Goal: Transaction & Acquisition: Purchase product/service

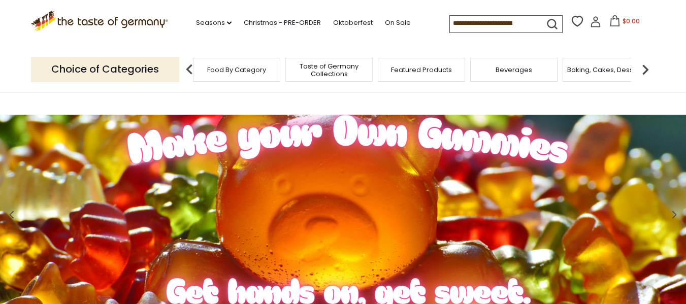
click at [403, 72] on span "Featured Products" at bounding box center [421, 70] width 61 height 8
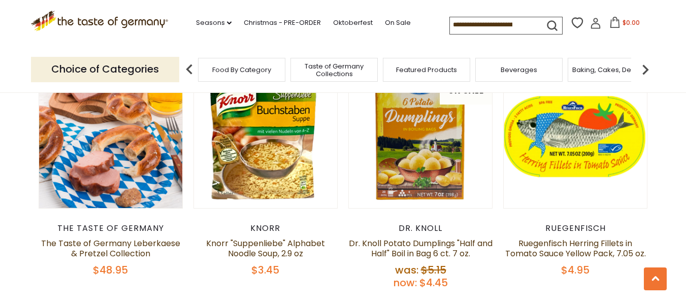
scroll to position [660, 0]
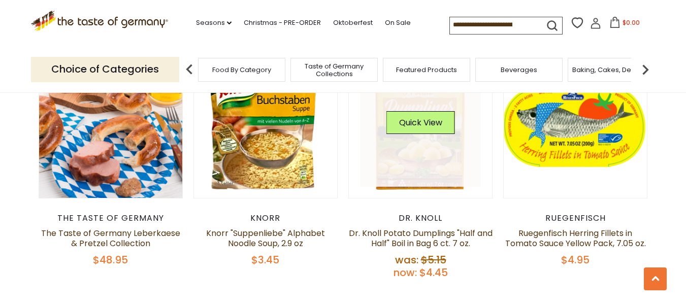
click at [431, 173] on link at bounding box center [420, 126] width 121 height 121
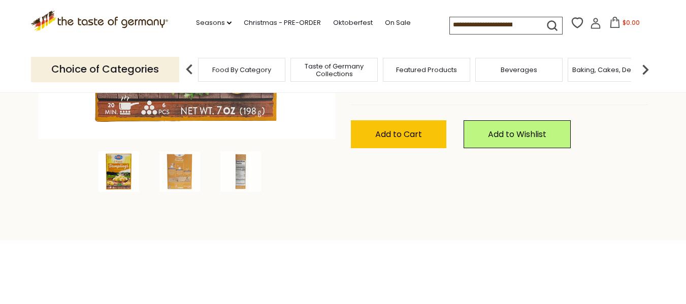
scroll to position [305, 0]
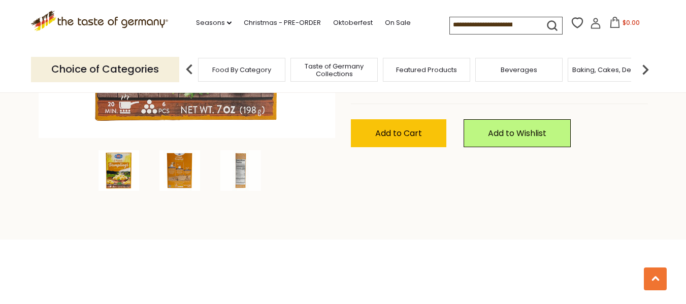
click at [184, 179] on img at bounding box center [179, 170] width 41 height 41
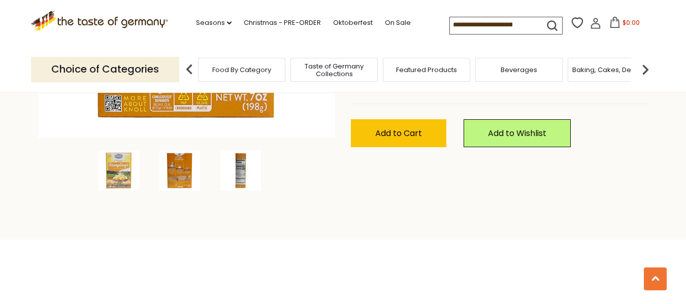
click at [243, 168] on img at bounding box center [240, 170] width 41 height 41
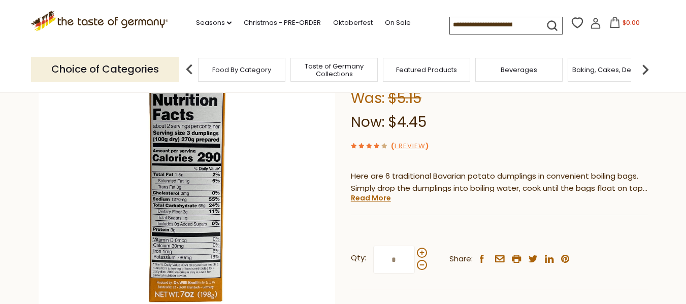
scroll to position [102, 0]
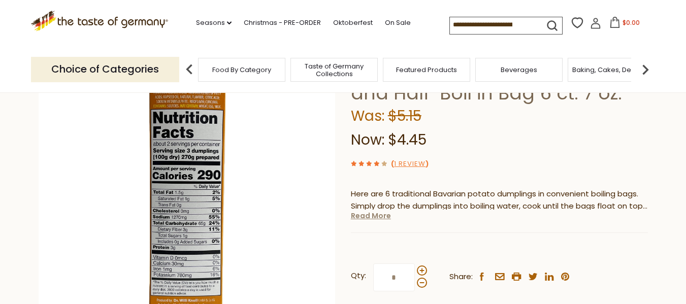
click at [373, 217] on link "Read More" at bounding box center [371, 216] width 40 height 10
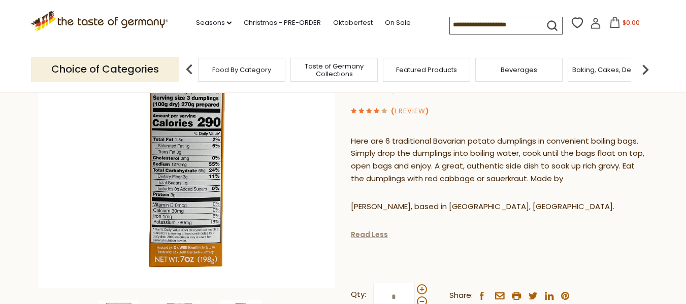
scroll to position [254, 0]
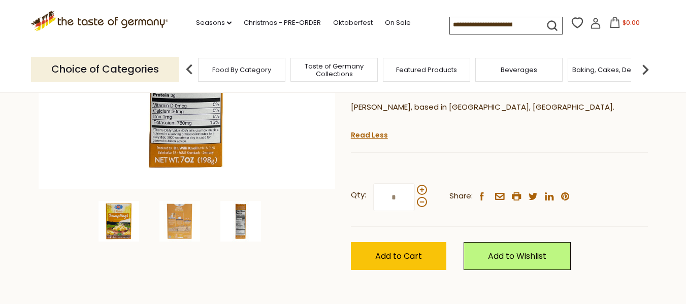
click at [112, 227] on img at bounding box center [119, 221] width 41 height 41
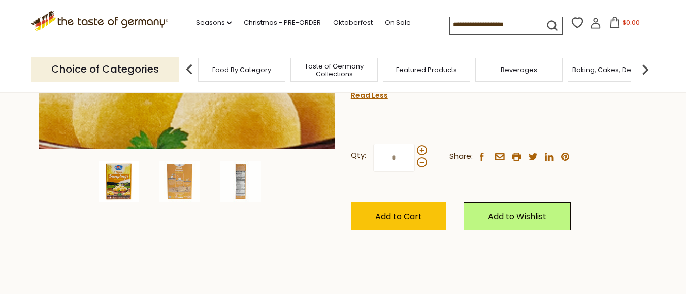
scroll to position [305, 0]
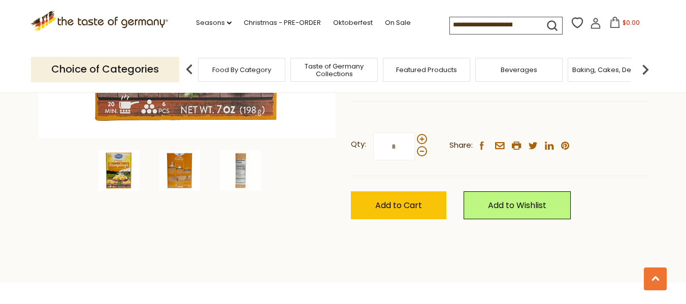
click at [185, 172] on img at bounding box center [179, 170] width 41 height 41
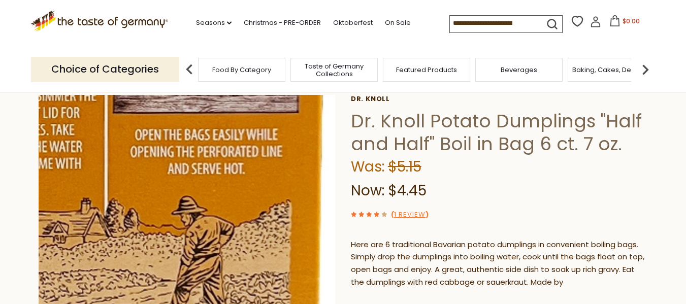
scroll to position [0, 0]
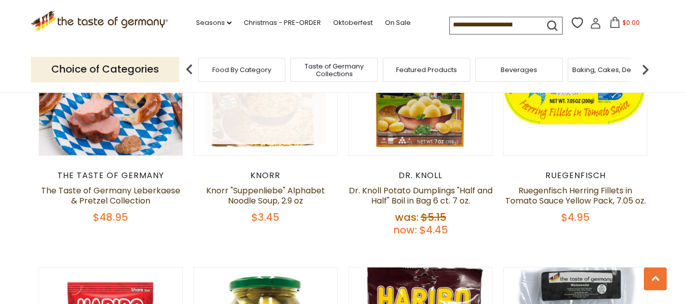
scroll to position [698, 0]
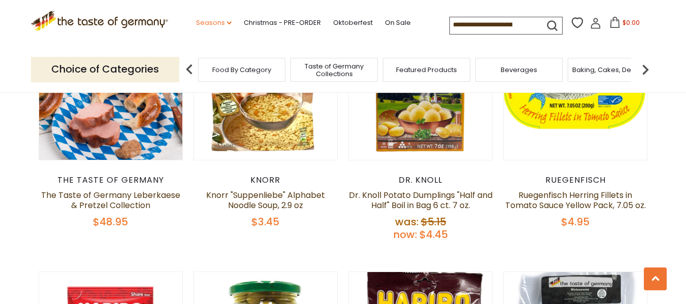
click at [225, 25] on link "Seasons dropdown_arrow" at bounding box center [214, 22] width 36 height 11
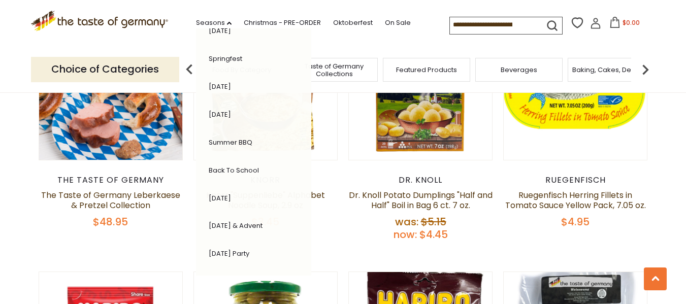
scroll to position [203, 0]
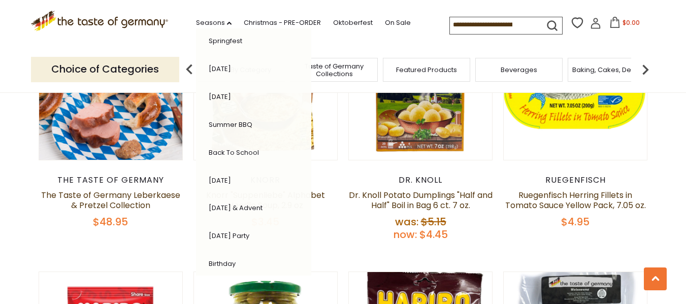
click at [258, 207] on link "[DATE] & Advent" at bounding box center [236, 208] width 54 height 10
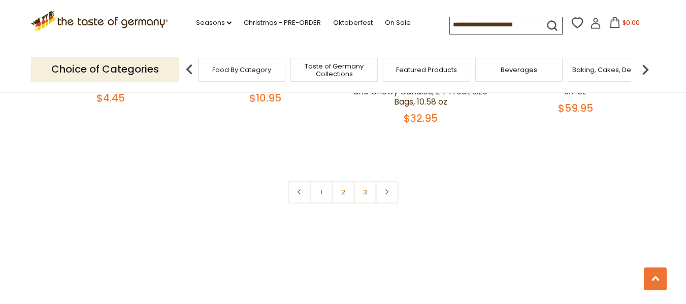
scroll to position [2489, 0]
drag, startPoint x: 342, startPoint y: 179, endPoint x: 338, endPoint y: 174, distance: 6.2
click at [341, 183] on link "2" at bounding box center [343, 194] width 23 height 23
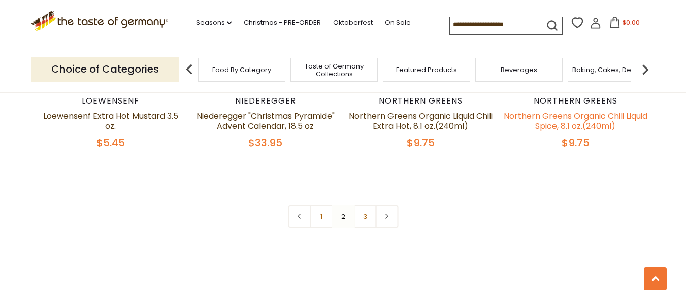
scroll to position [2438, 0]
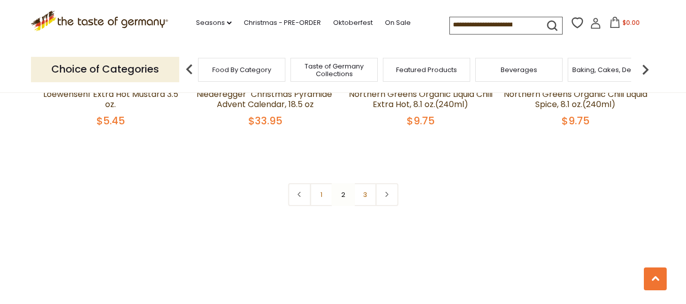
click at [341, 186] on nav "1 2 3" at bounding box center [343, 194] width 110 height 23
click at [368, 184] on link "3" at bounding box center [365, 194] width 23 height 23
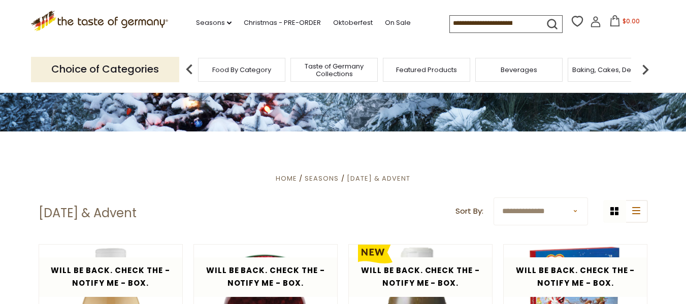
scroll to position [0, 0]
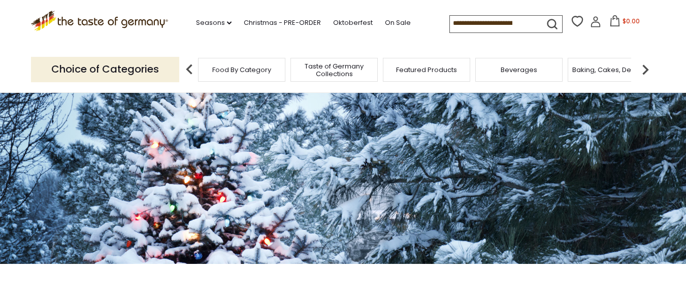
click at [252, 71] on span "Food By Category" at bounding box center [241, 70] width 59 height 8
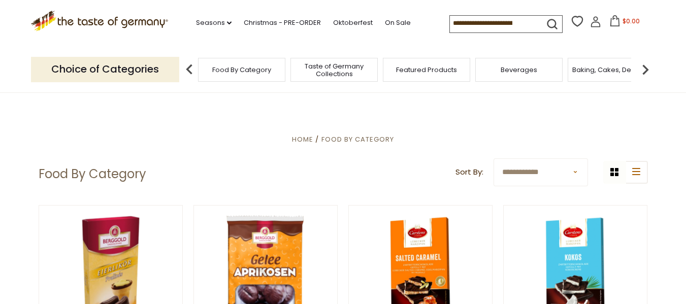
click at [646, 67] on img at bounding box center [645, 69] width 20 height 20
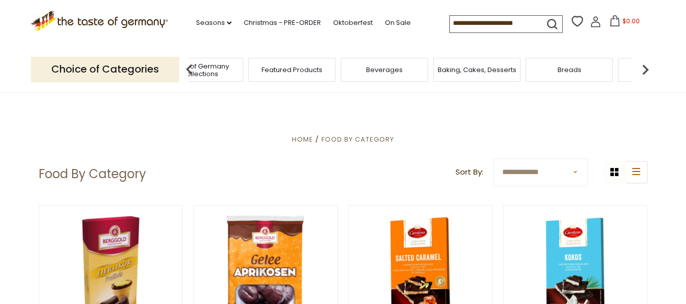
click at [644, 70] on img at bounding box center [645, 69] width 20 height 20
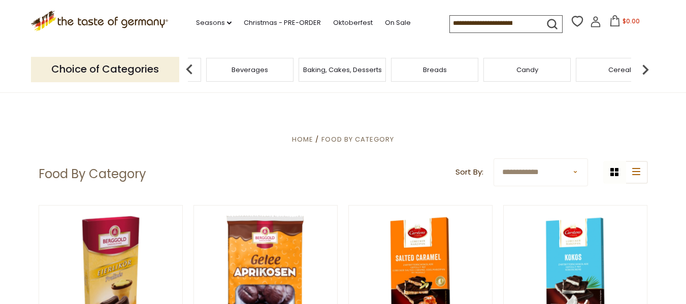
click at [644, 70] on img at bounding box center [645, 69] width 20 height 20
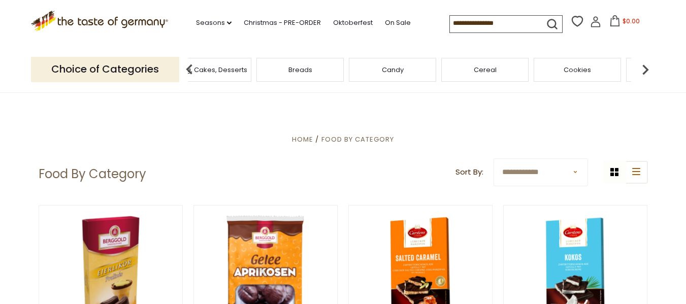
click at [647, 70] on img at bounding box center [645, 69] width 20 height 20
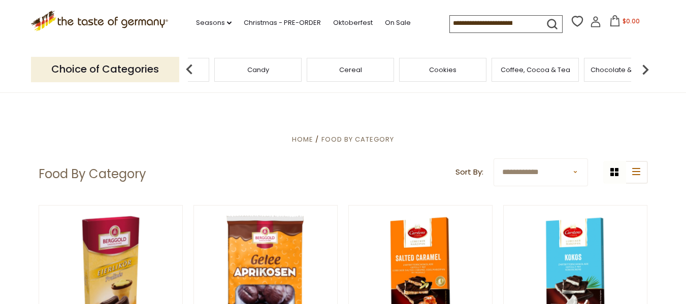
click at [640, 70] on img at bounding box center [645, 69] width 20 height 20
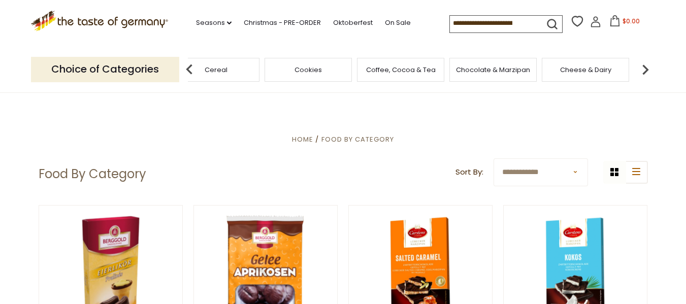
click at [640, 70] on img at bounding box center [645, 69] width 20 height 20
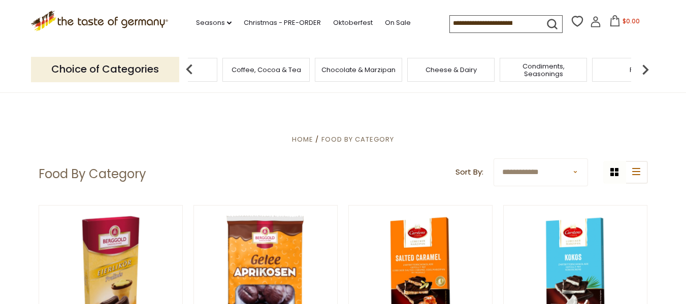
click at [534, 68] on span "Condiments, Seasonings" at bounding box center [543, 69] width 81 height 15
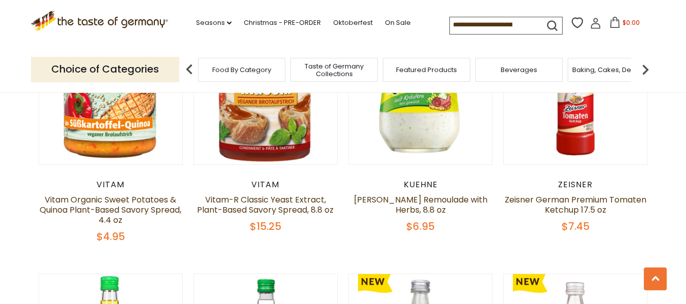
scroll to position [1524, 0]
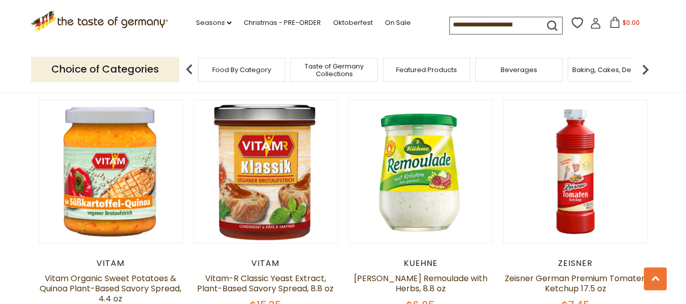
click at [499, 27] on input at bounding box center [493, 24] width 86 height 14
type input "*******"
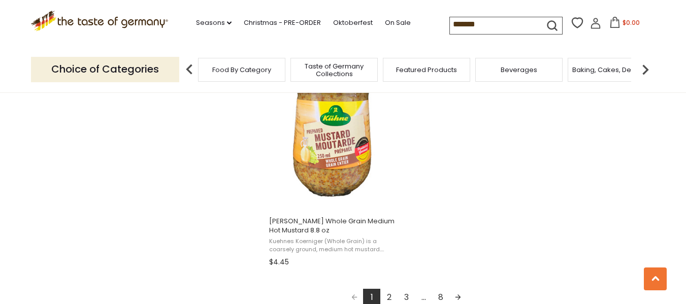
scroll to position [1829, 0]
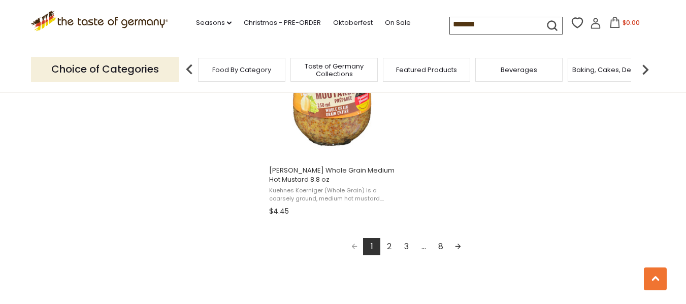
click at [389, 238] on link "2" at bounding box center [388, 246] width 17 height 17
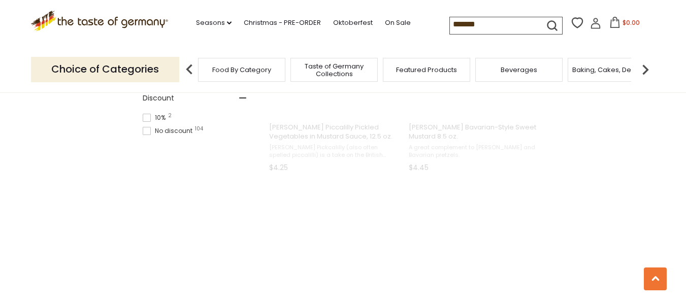
scroll to position [110, 0]
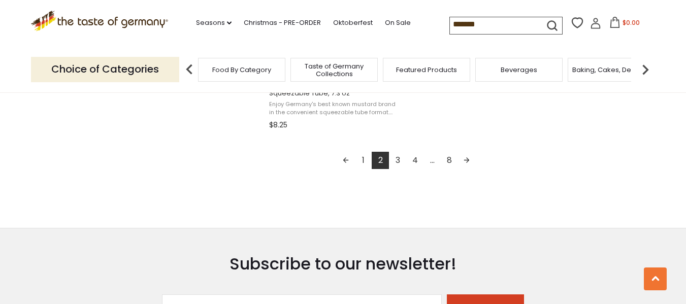
scroll to position [1930, 0]
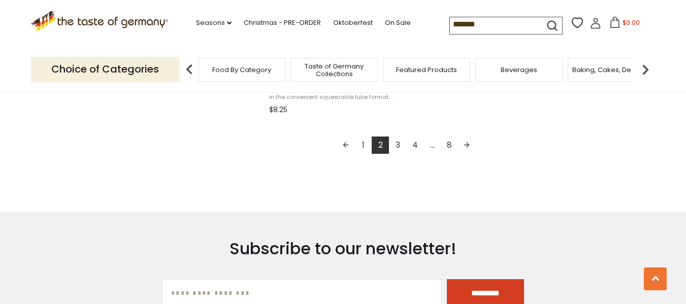
click at [399, 144] on link "3" at bounding box center [397, 145] width 17 height 17
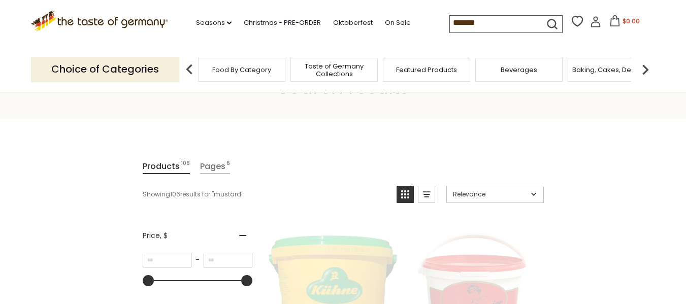
scroll to position [0, 0]
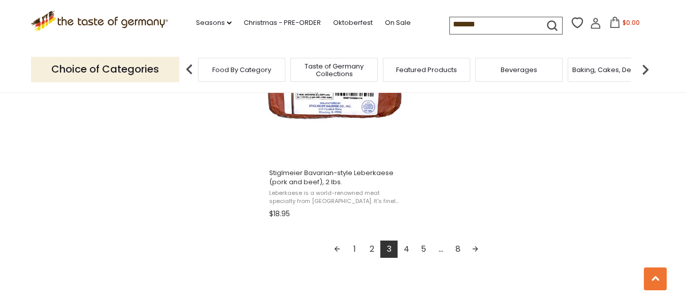
scroll to position [1829, 0]
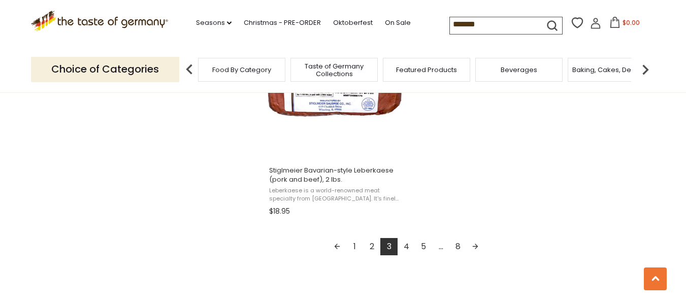
click at [407, 248] on link "4" at bounding box center [406, 246] width 17 height 17
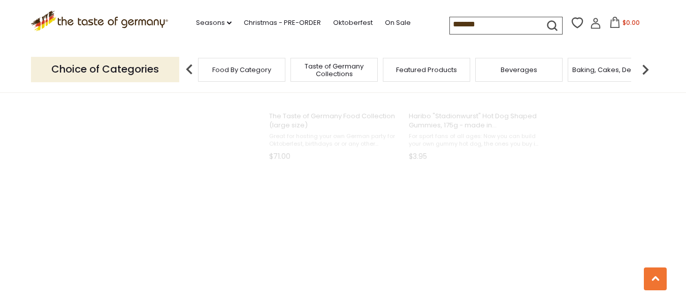
scroll to position [638, 0]
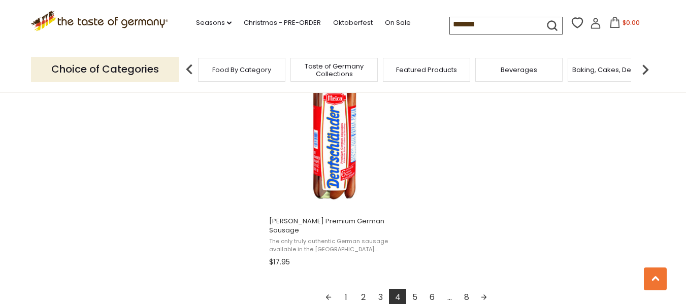
scroll to position [1930, 0]
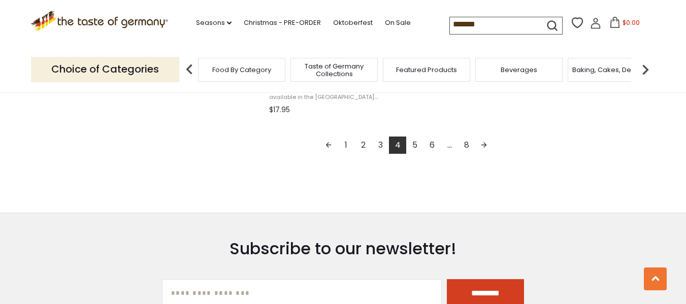
click at [464, 146] on link "8" at bounding box center [466, 145] width 17 height 17
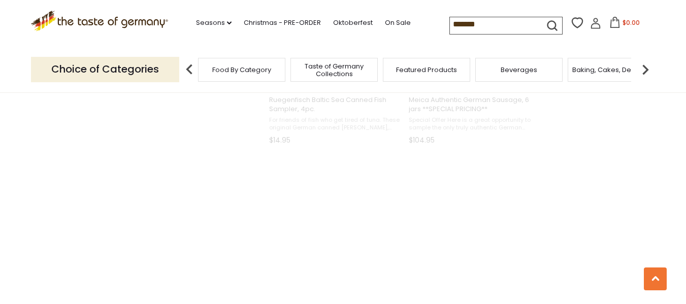
scroll to position [603, 0]
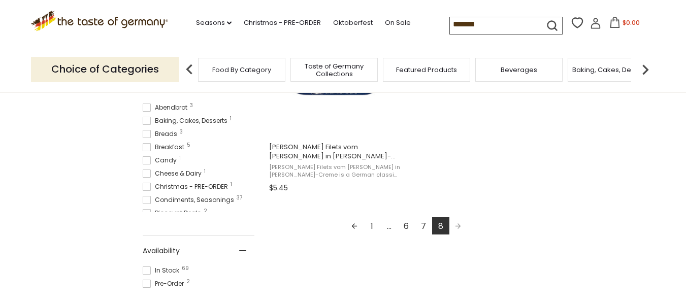
scroll to position [305, 0]
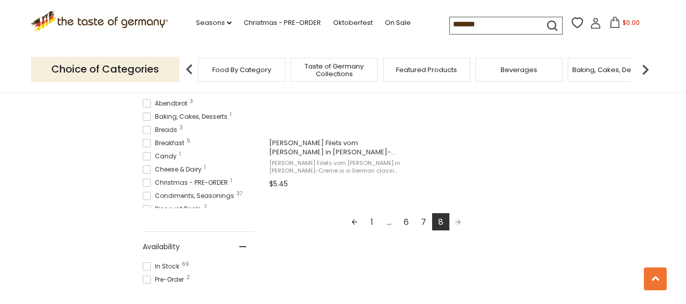
click at [421, 219] on link "7" at bounding box center [423, 221] width 17 height 17
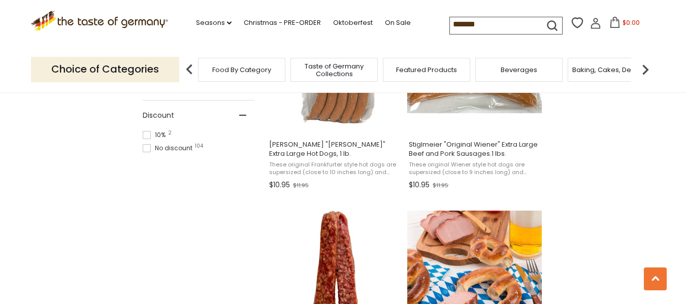
scroll to position [610, 0]
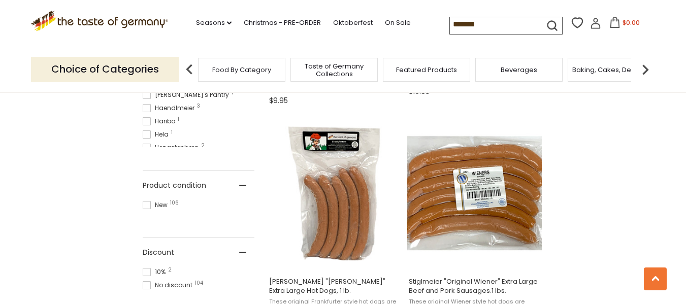
drag, startPoint x: 504, startPoint y: 22, endPoint x: 231, endPoint y: 64, distance: 275.9
click at [231, 64] on header "Free Shipping Starts at $80.00. Varies by Region. Exclusions Apply. Click here …" at bounding box center [343, 46] width 686 height 93
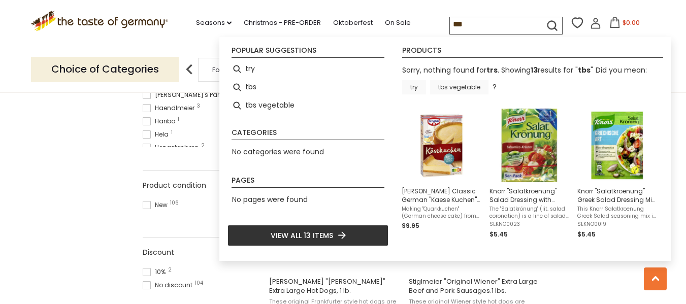
drag, startPoint x: 476, startPoint y: 23, endPoint x: 379, endPoint y: 40, distance: 98.0
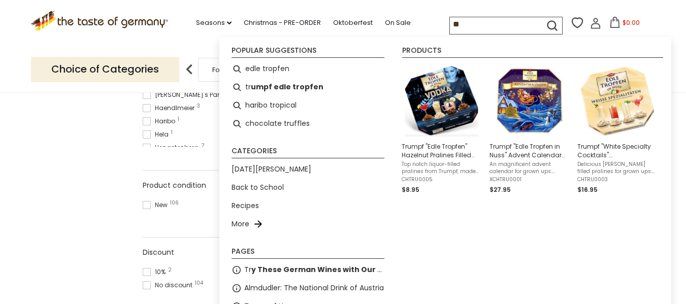
drag, startPoint x: 481, startPoint y: 17, endPoint x: 400, endPoint y: 37, distance: 83.5
click at [400, 36] on div ".st0{fill:#EDD300;} .st1{fill:#D33E21;} .st0{fill:#EDD300;} .st1{fill:#D33E21;}…" at bounding box center [343, 23] width 625 height 47
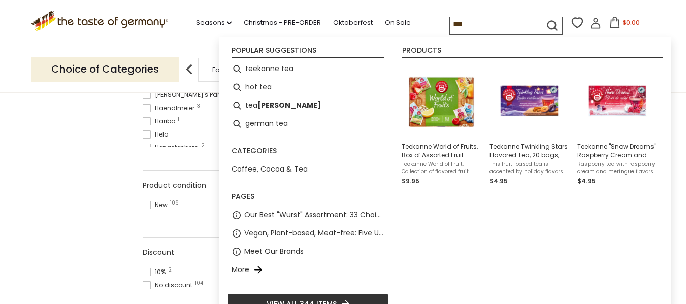
type input "***"
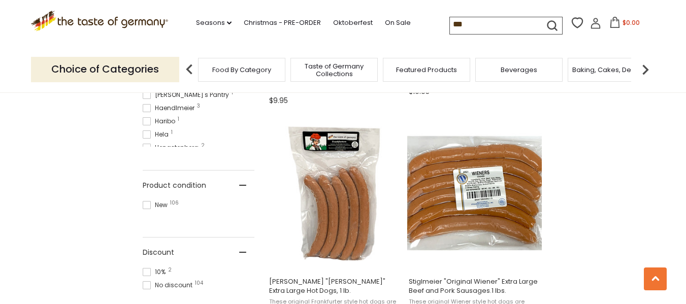
drag, startPoint x: 546, startPoint y: 23, endPoint x: 541, endPoint y: 28, distance: 6.8
click at [546, 23] on icon "submit" at bounding box center [553, 26] width 14 height 14
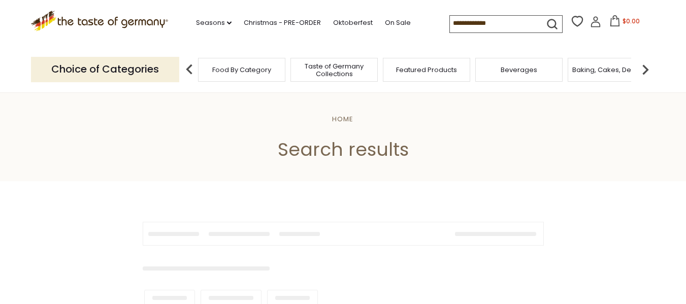
type input "***"
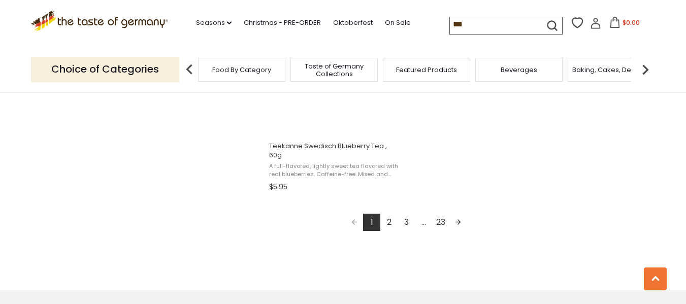
scroll to position [1879, 0]
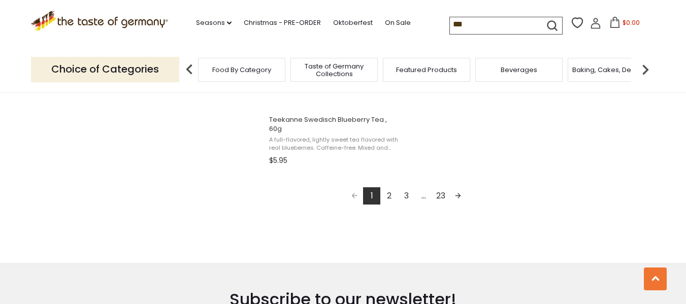
click at [442, 187] on link "23" at bounding box center [440, 195] width 17 height 17
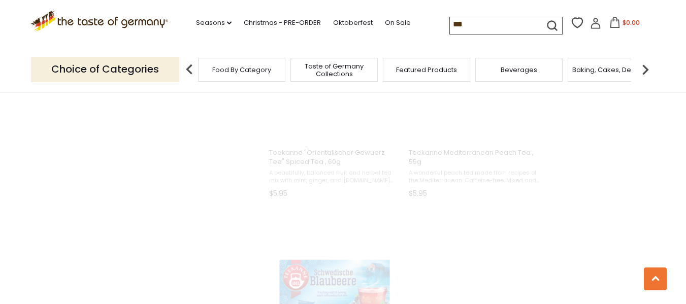
scroll to position [844, 0]
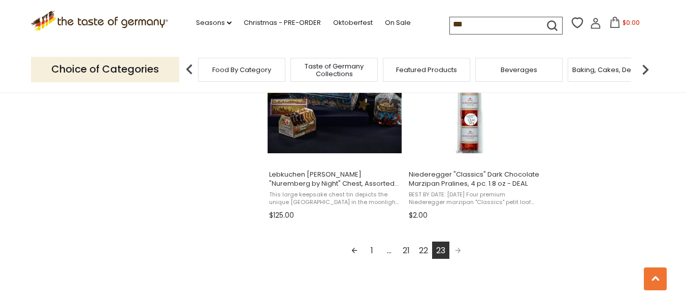
scroll to position [1727, 0]
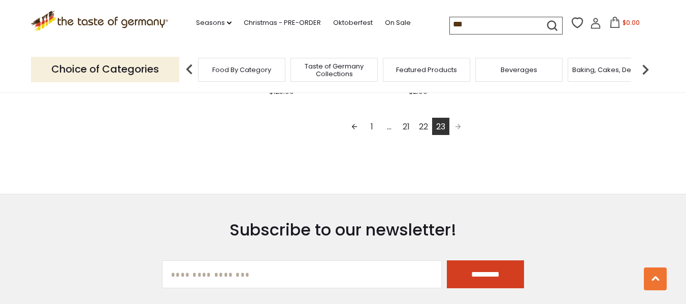
click at [418, 127] on link "22" at bounding box center [423, 126] width 17 height 17
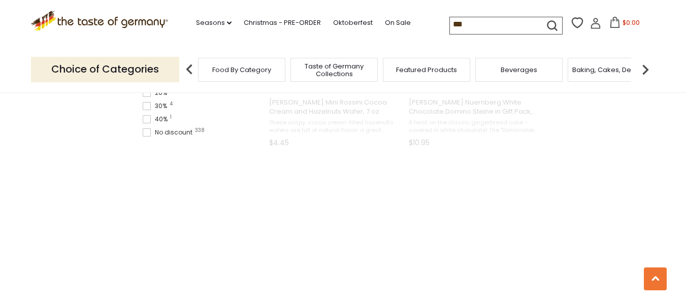
scroll to position [131, 0]
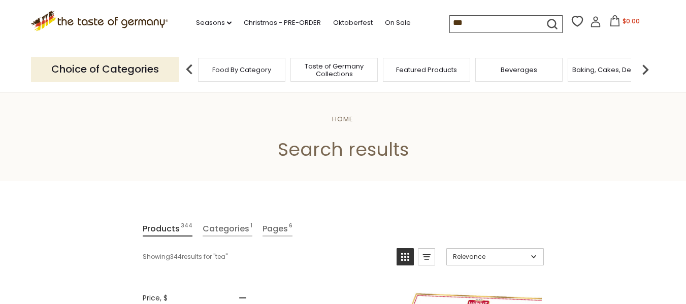
click at [645, 66] on img at bounding box center [645, 69] width 20 height 20
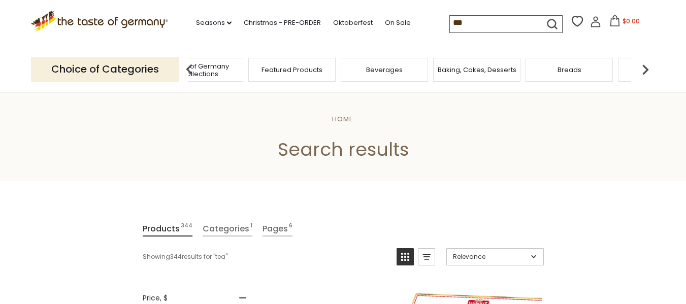
click at [645, 66] on img at bounding box center [645, 69] width 20 height 20
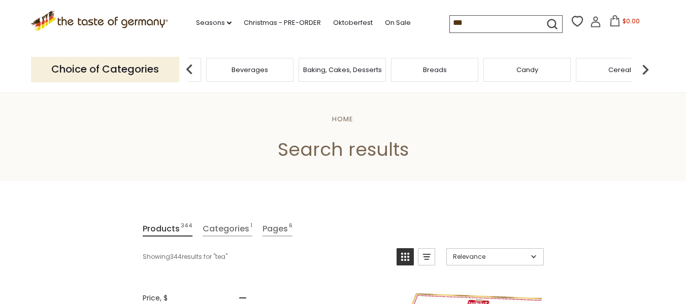
click at [645, 66] on img at bounding box center [645, 69] width 20 height 20
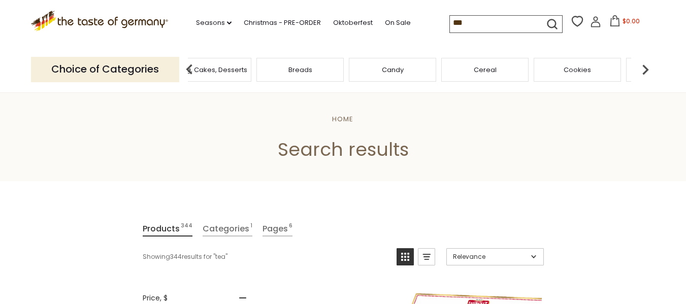
click at [645, 66] on img at bounding box center [645, 69] width 20 height 20
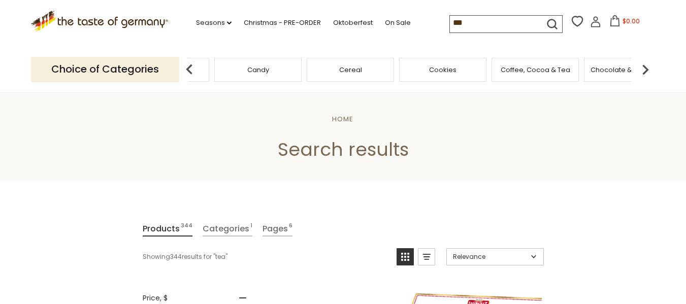
click at [555, 70] on span "Coffee, Cocoa & Tea" at bounding box center [536, 70] width 70 height 8
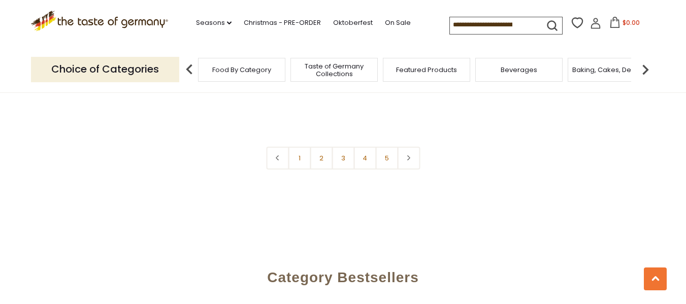
scroll to position [2489, 0]
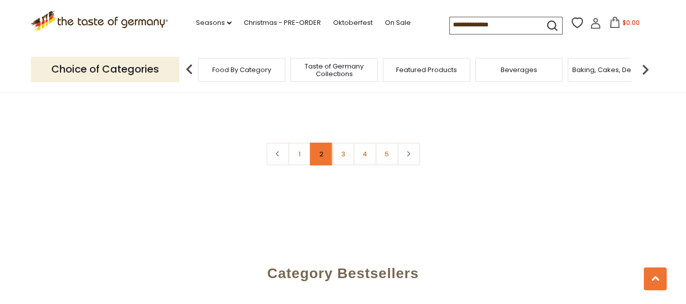
click at [321, 147] on link "2" at bounding box center [321, 154] width 23 height 23
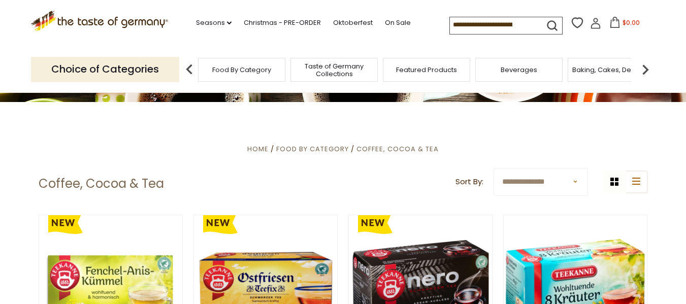
scroll to position [152, 0]
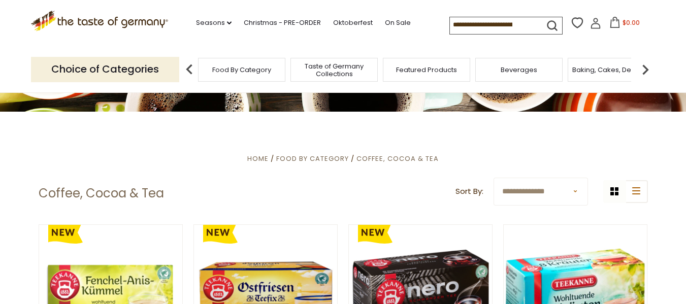
click at [573, 192] on select "**********" at bounding box center [541, 192] width 94 height 28
select select "******"
click at [494, 178] on select "**********" at bounding box center [541, 192] width 94 height 28
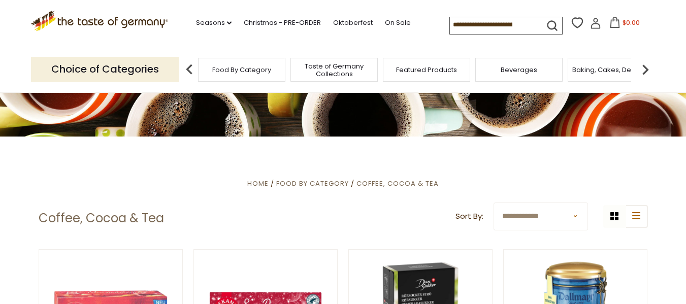
scroll to position [152, 0]
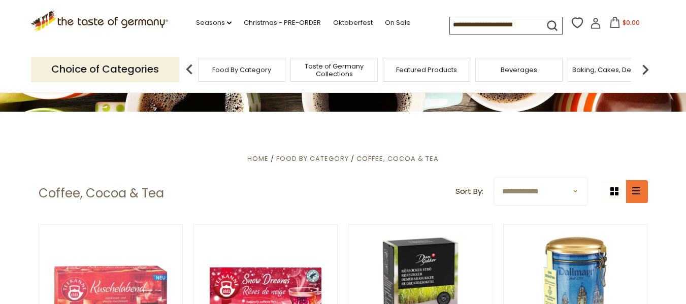
click at [637, 193] on icon "list icon" at bounding box center [636, 190] width 8 height 7
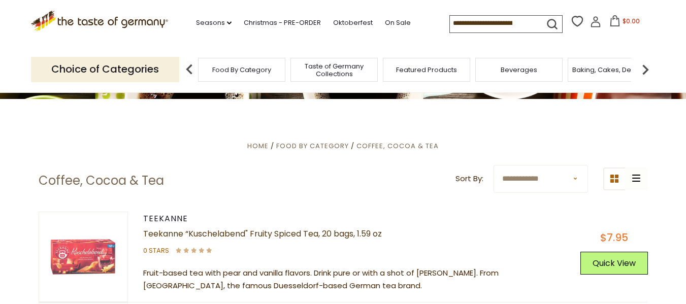
scroll to position [203, 0]
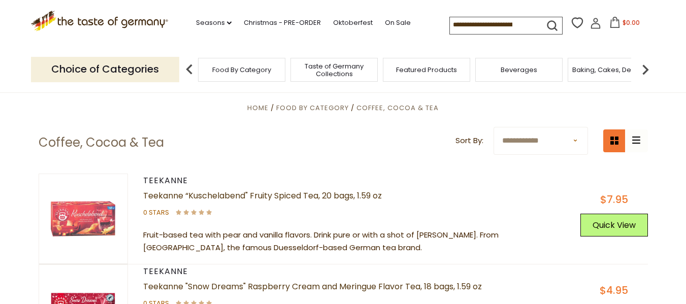
click at [616, 142] on icon at bounding box center [615, 141] width 8 height 8
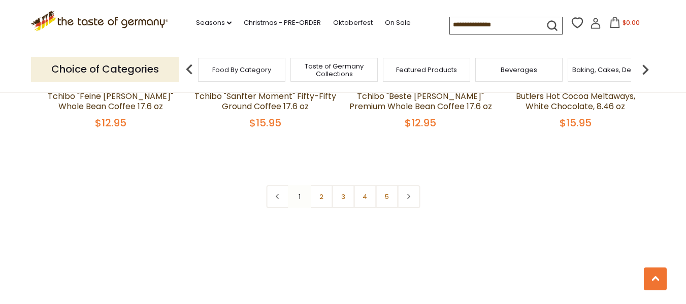
scroll to position [2438, 0]
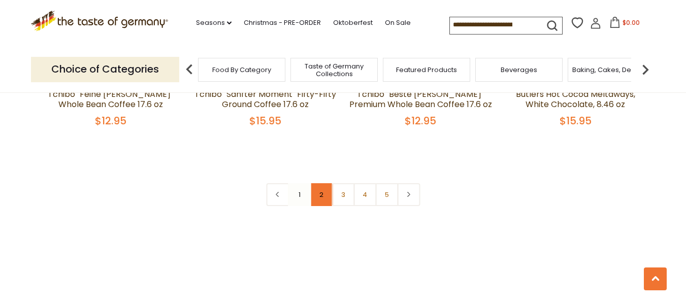
click at [322, 186] on link "2" at bounding box center [321, 194] width 23 height 23
click at [323, 186] on link "2" at bounding box center [321, 194] width 23 height 23
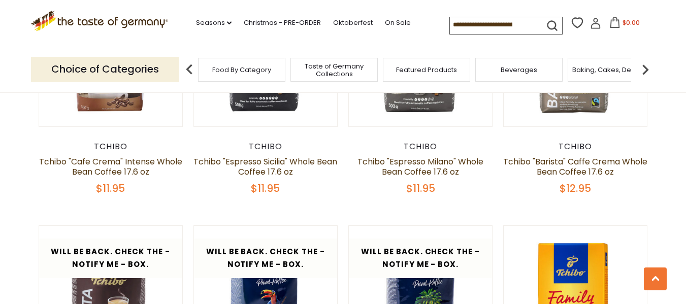
scroll to position [1778, 0]
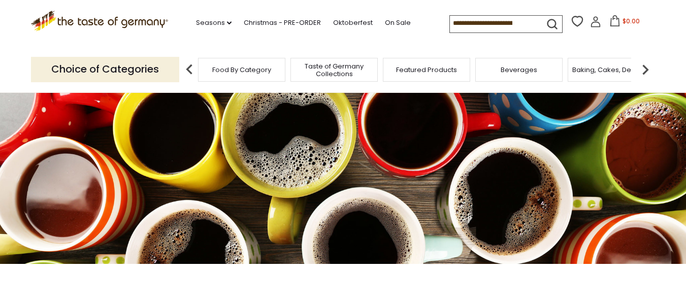
drag, startPoint x: 674, startPoint y: 65, endPoint x: 665, endPoint y: 61, distance: 9.5
click at [674, 65] on header "Free Shipping Starts at $80.00. Varies by Region. Exclusions Apply. Click here …" at bounding box center [343, 46] width 686 height 93
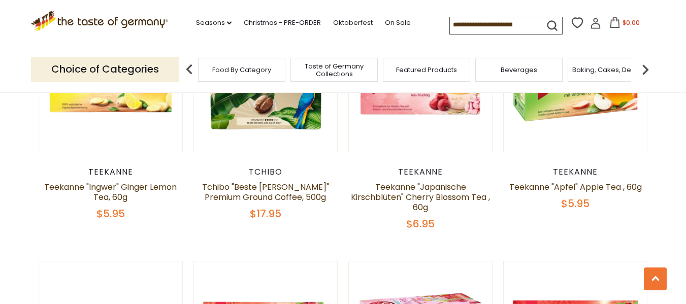
scroll to position [610, 0]
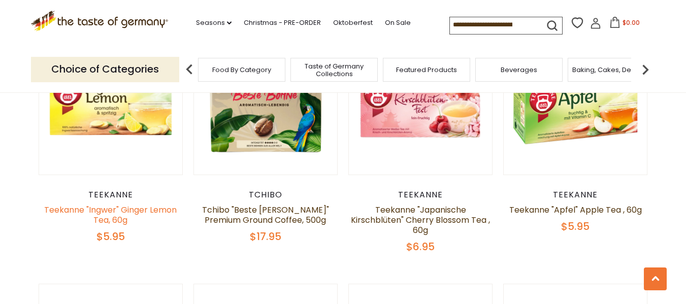
click at [147, 204] on link "Teekanne "Ingwer" Ginger Lemon Tea, 60g" at bounding box center [110, 215] width 133 height 22
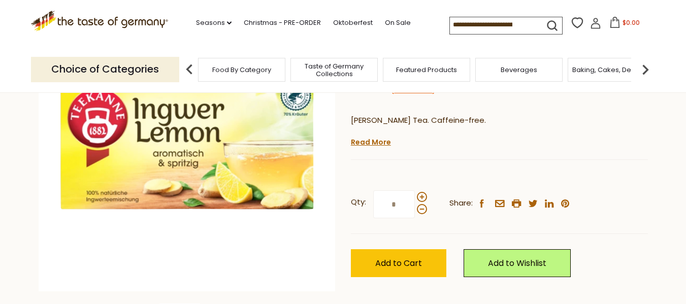
scroll to position [152, 0]
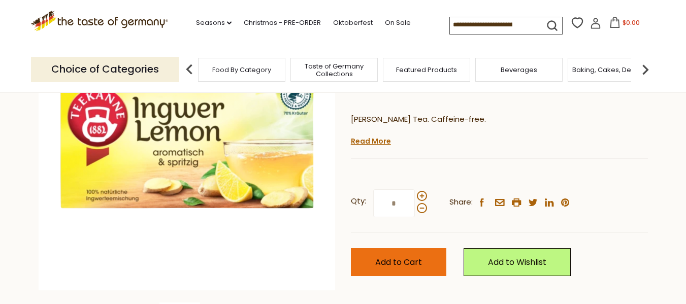
click at [399, 262] on span "Add to Cart" at bounding box center [398, 263] width 47 height 12
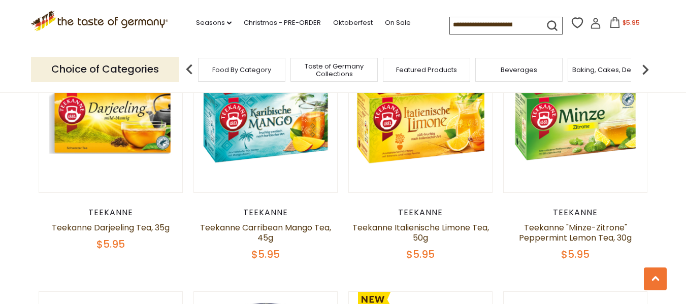
scroll to position [1829, 0]
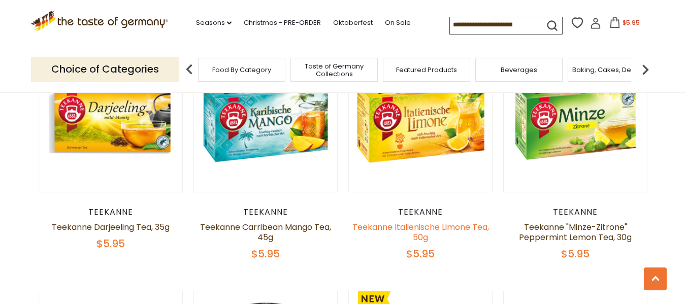
click at [410, 221] on link "Teekanne Italienische Limone Tea, 50g" at bounding box center [420, 232] width 137 height 22
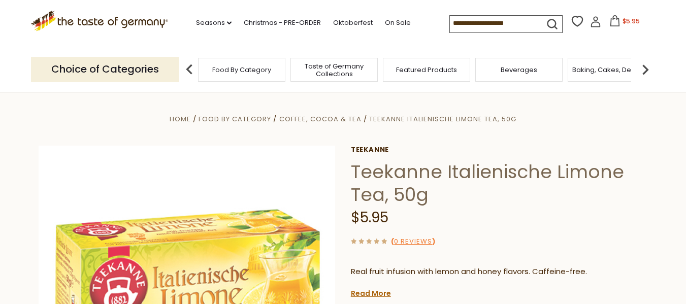
scroll to position [152, 0]
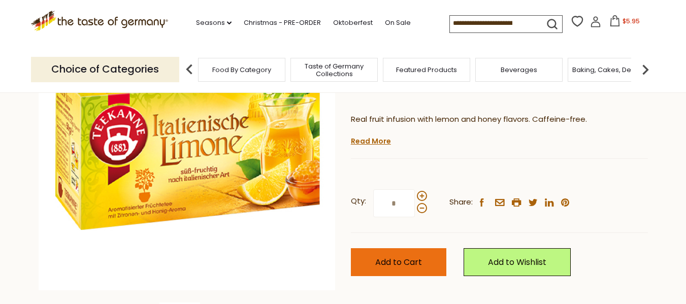
click at [392, 262] on span "Add to Cart" at bounding box center [398, 263] width 47 height 12
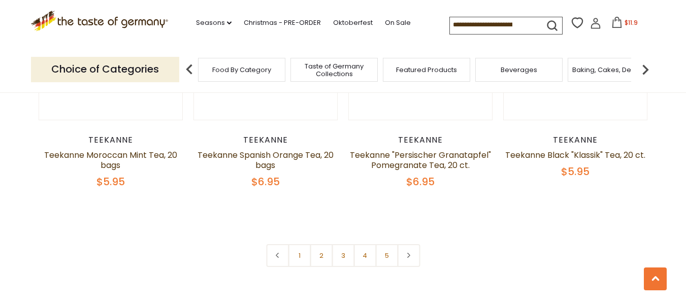
scroll to position [2410, 0]
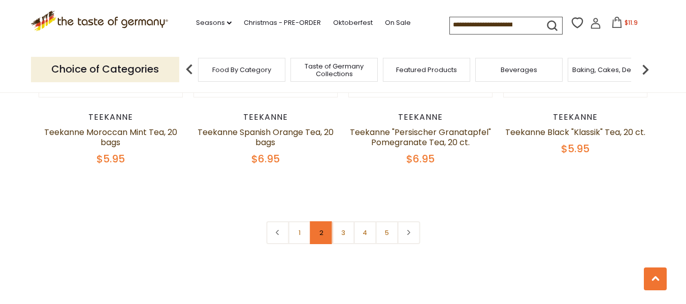
click at [322, 221] on link "2" at bounding box center [321, 232] width 23 height 23
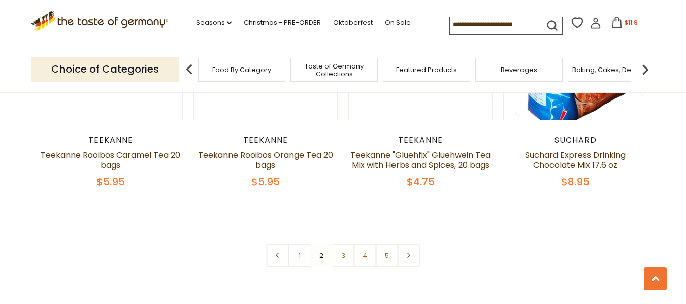
scroll to position [2362, 0]
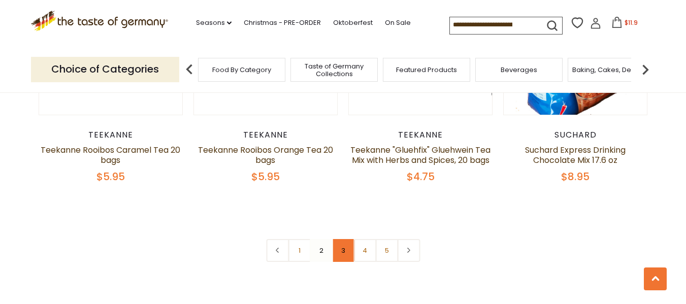
click at [343, 262] on link "3" at bounding box center [343, 250] width 23 height 23
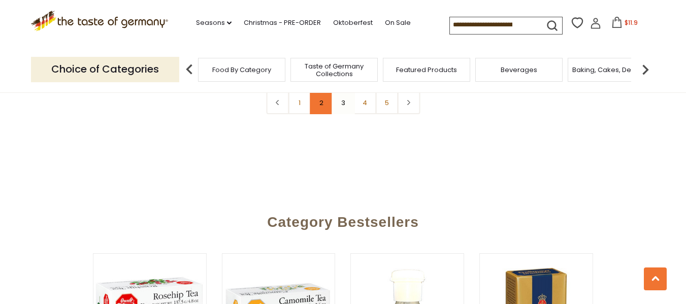
scroll to position [2438, 0]
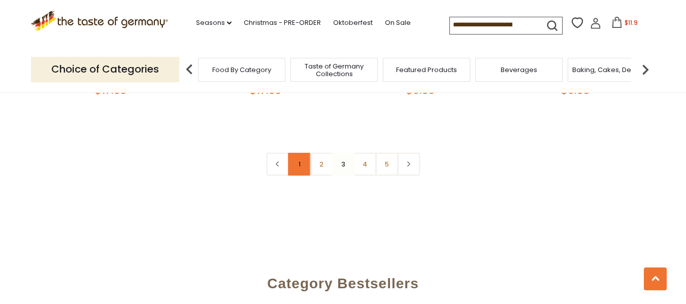
click at [296, 167] on link "1" at bounding box center [299, 164] width 23 height 23
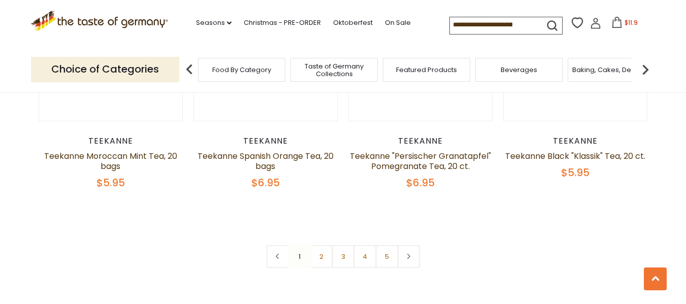
scroll to position [2387, 0]
drag, startPoint x: 318, startPoint y: 250, endPoint x: 319, endPoint y: 243, distance: 6.7
click at [318, 248] on link "2" at bounding box center [321, 255] width 23 height 23
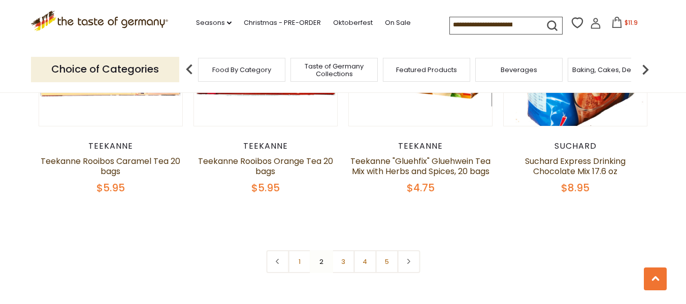
scroll to position [2413, 0]
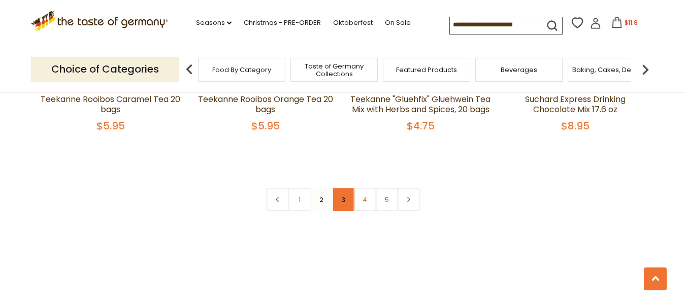
click at [340, 211] on link "3" at bounding box center [343, 199] width 23 height 23
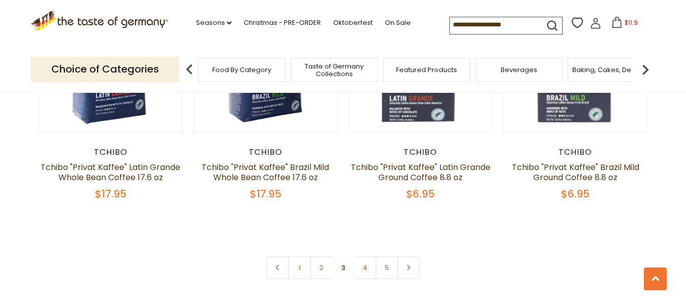
scroll to position [2362, 0]
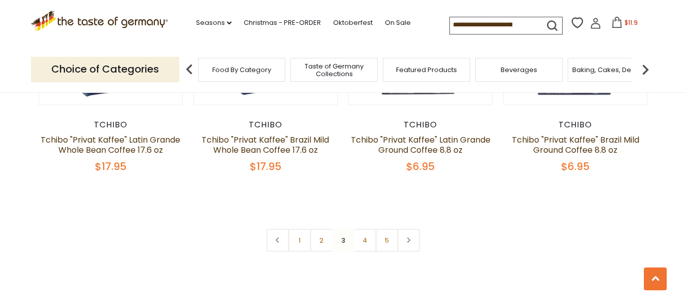
click at [389, 241] on link "5" at bounding box center [386, 240] width 23 height 23
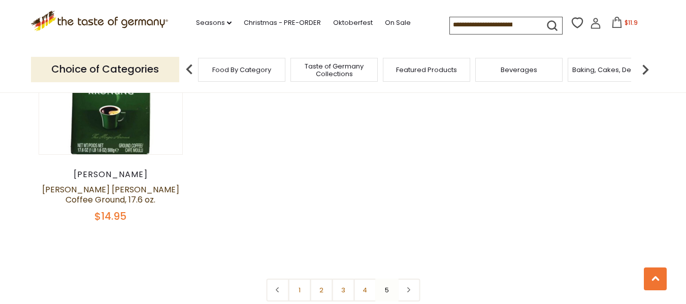
scroll to position [1625, 0]
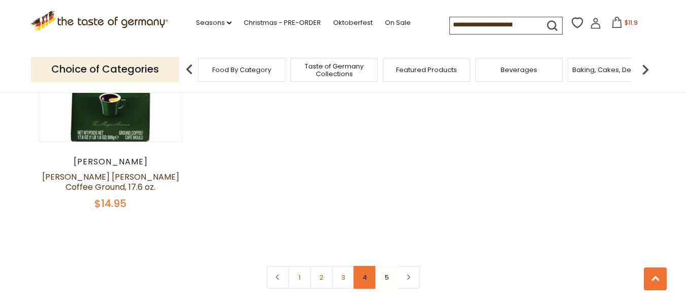
click at [365, 269] on link "4" at bounding box center [365, 277] width 23 height 23
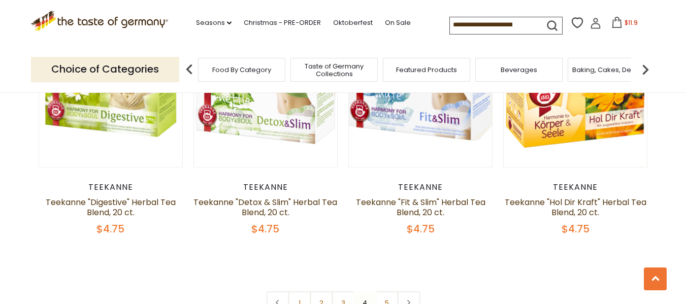
scroll to position [2387, 0]
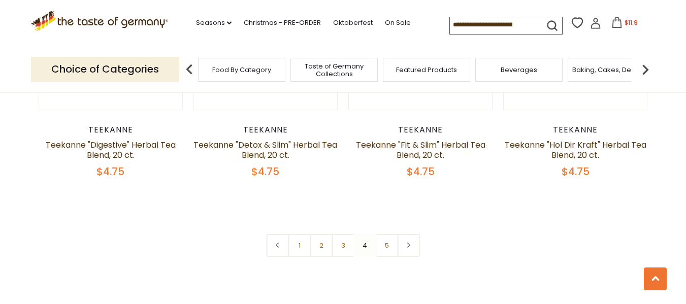
click at [341, 235] on link "3" at bounding box center [343, 245] width 23 height 23
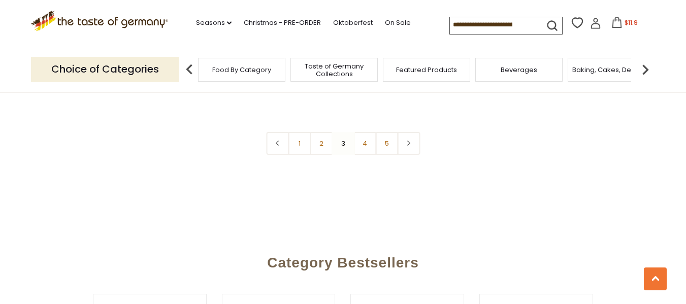
scroll to position [2463, 0]
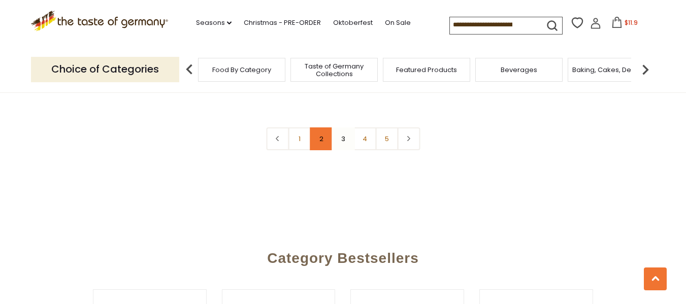
click at [320, 142] on link "2" at bounding box center [321, 138] width 23 height 23
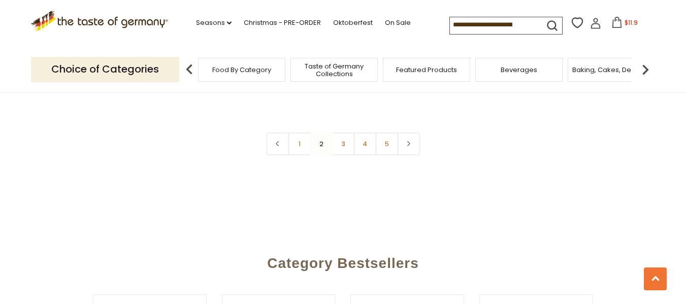
scroll to position [2489, 0]
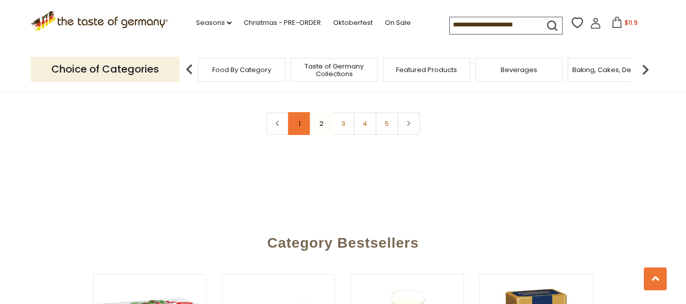
click at [304, 135] on link "1" at bounding box center [299, 123] width 23 height 23
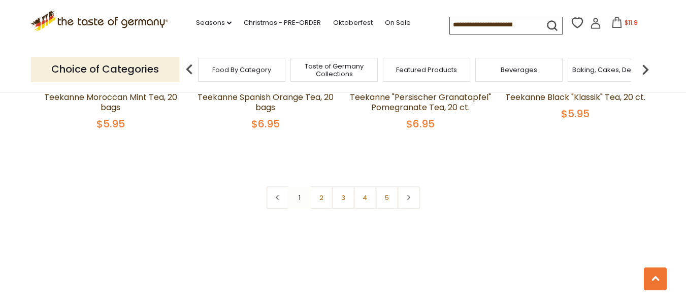
scroll to position [2463, 0]
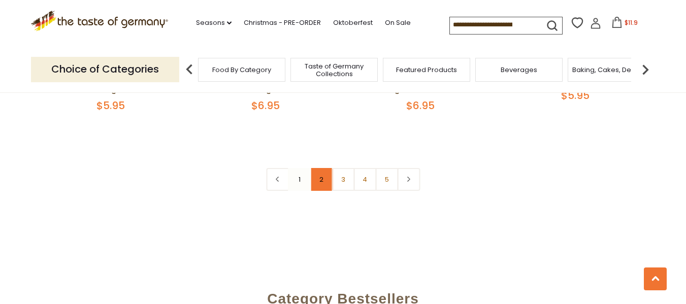
click at [323, 171] on link "2" at bounding box center [321, 179] width 23 height 23
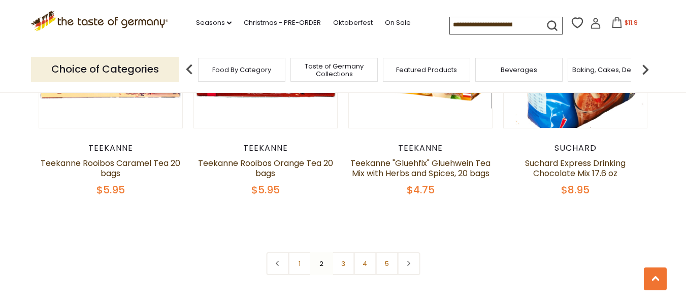
scroll to position [2413, 0]
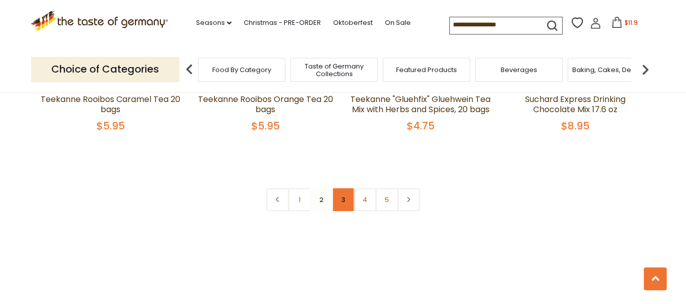
click at [342, 211] on link "3" at bounding box center [343, 199] width 23 height 23
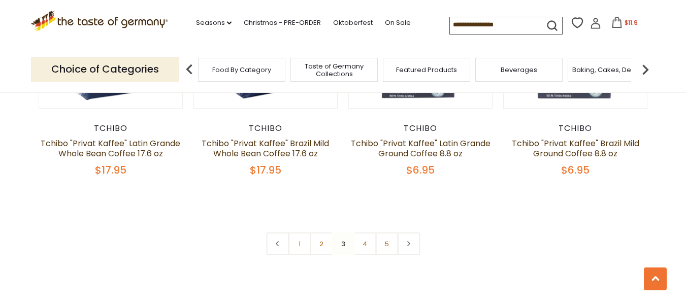
scroll to position [2362, 0]
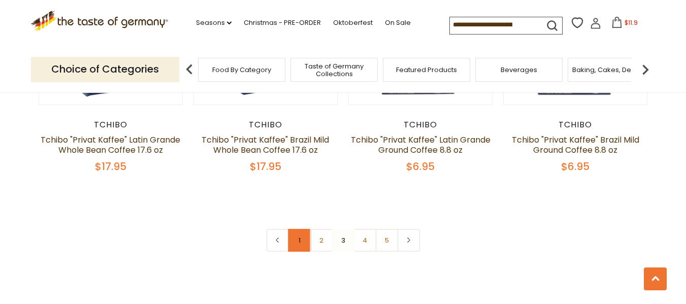
click at [297, 244] on link "1" at bounding box center [299, 240] width 23 height 23
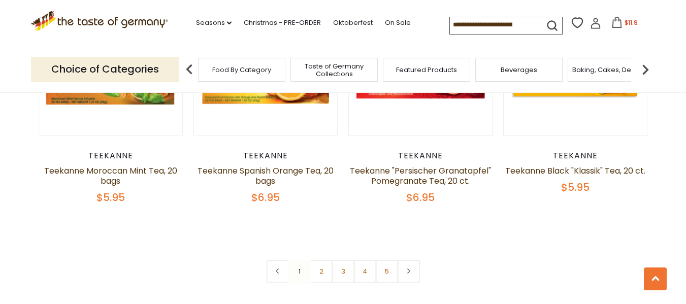
scroll to position [2387, 0]
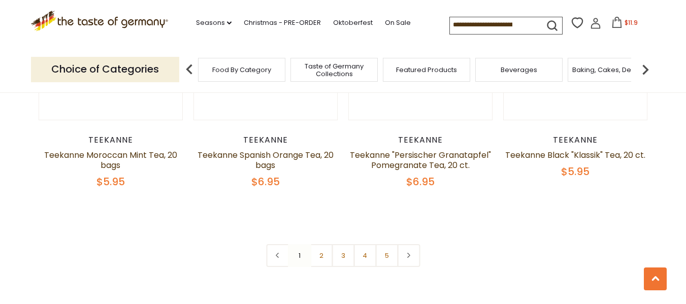
drag, startPoint x: 342, startPoint y: 249, endPoint x: 353, endPoint y: 238, distance: 15.8
click at [342, 248] on link "3" at bounding box center [343, 255] width 23 height 23
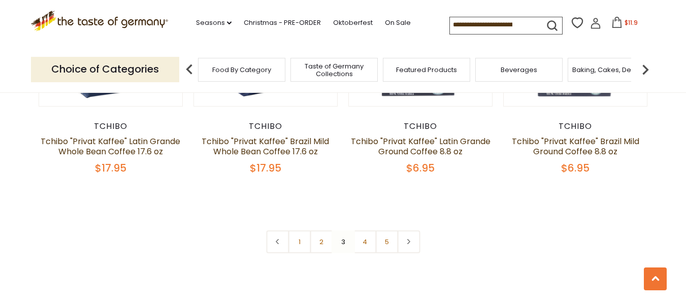
scroll to position [2362, 0]
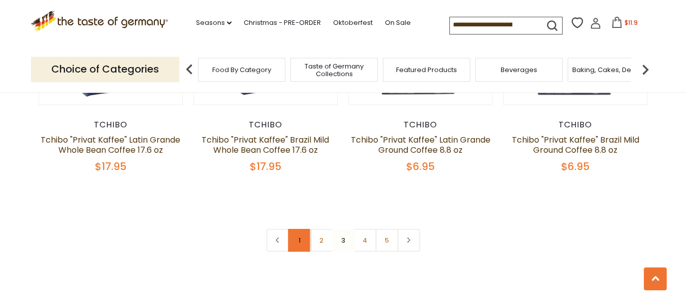
click at [299, 240] on link "1" at bounding box center [299, 240] width 23 height 23
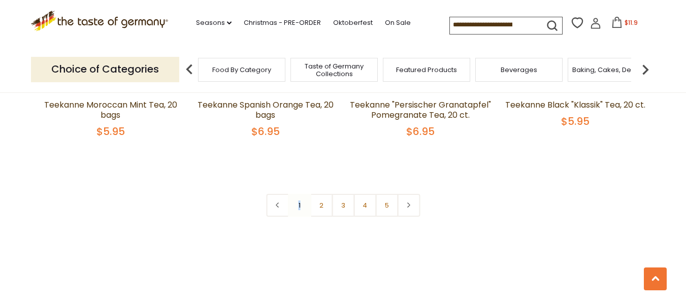
scroll to position [2438, 0]
click at [322, 198] on link "2" at bounding box center [321, 205] width 23 height 23
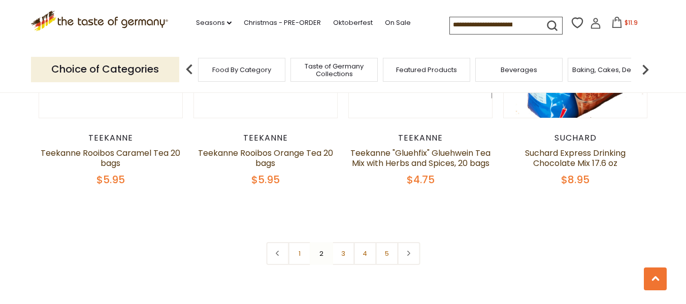
scroll to position [2413, 0]
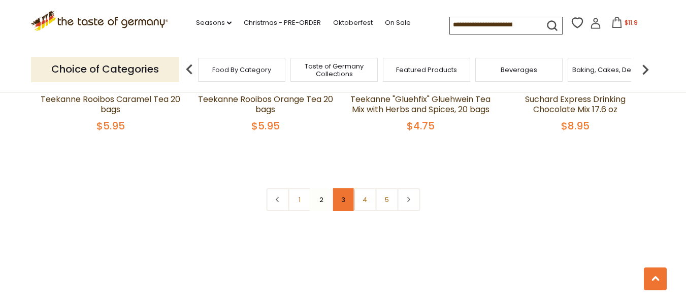
click at [342, 211] on link "3" at bounding box center [343, 199] width 23 height 23
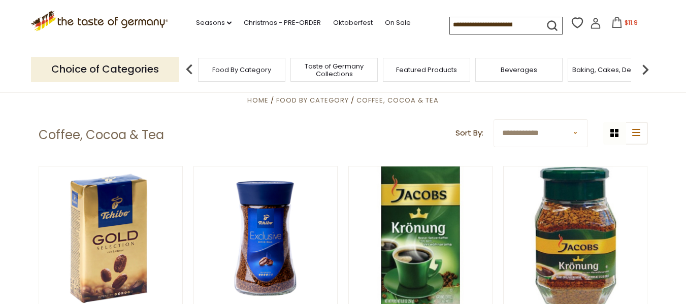
scroll to position [203, 0]
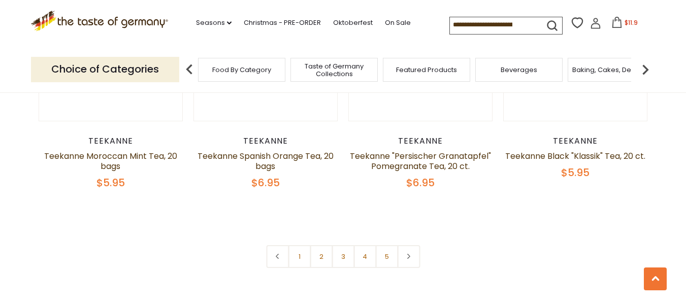
scroll to position [2387, 0]
click at [319, 244] on link "2" at bounding box center [321, 255] width 23 height 23
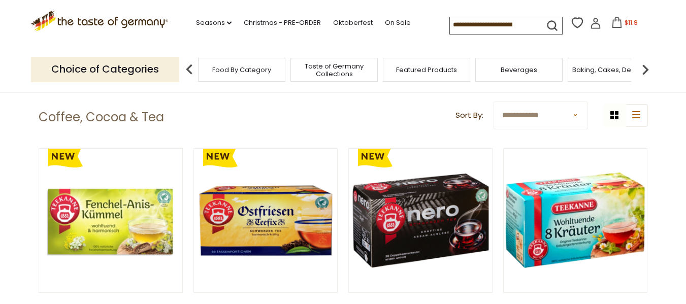
scroll to position [279, 0]
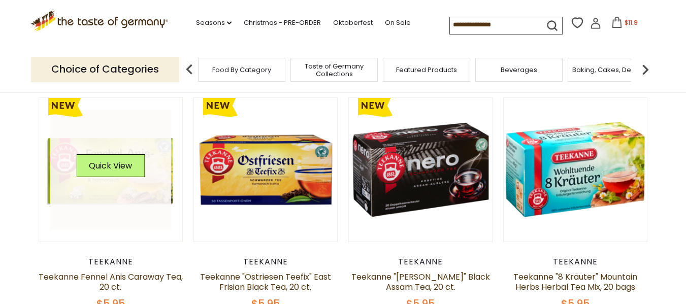
click at [124, 187] on link at bounding box center [110, 170] width 121 height 121
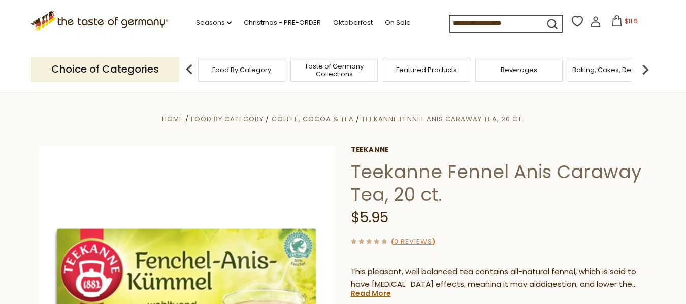
scroll to position [203, 0]
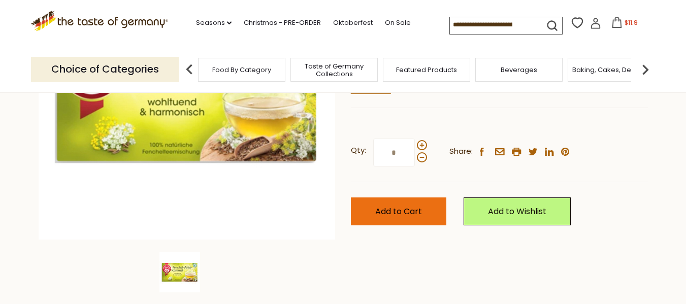
click at [382, 217] on button "Add to Cart" at bounding box center [398, 212] width 95 height 28
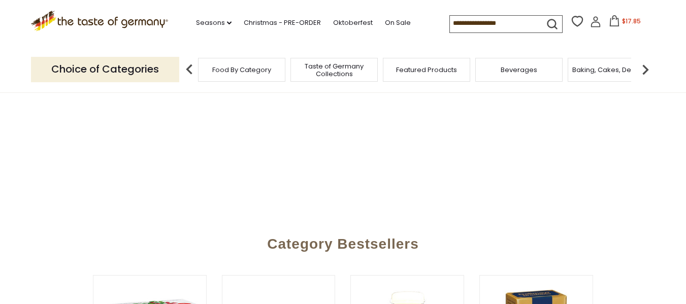
scroll to position [279, 0]
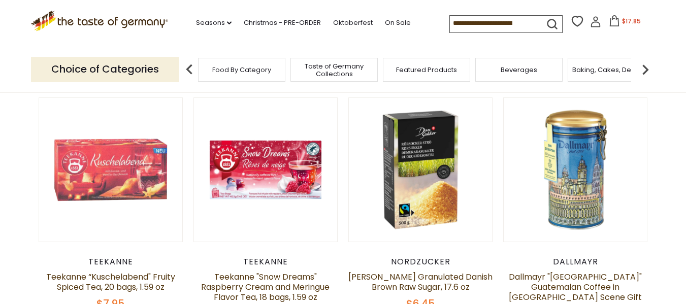
click at [626, 22] on span "$17.85" at bounding box center [631, 21] width 19 height 9
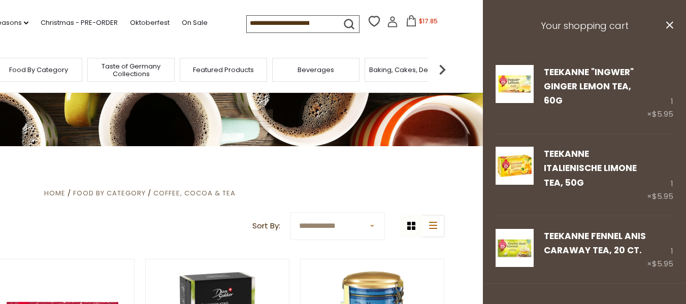
scroll to position [0, 0]
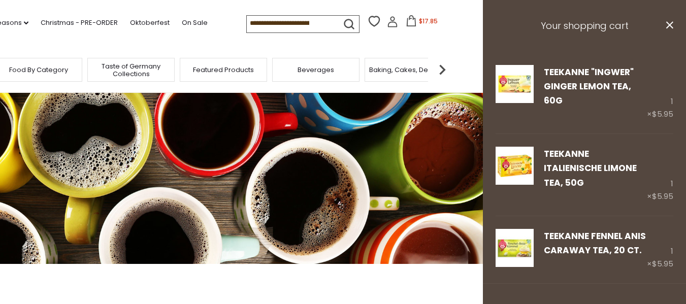
drag, startPoint x: 658, startPoint y: 29, endPoint x: 647, endPoint y: 26, distance: 12.1
click at [666, 27] on button "close" at bounding box center [670, 26] width 8 height 13
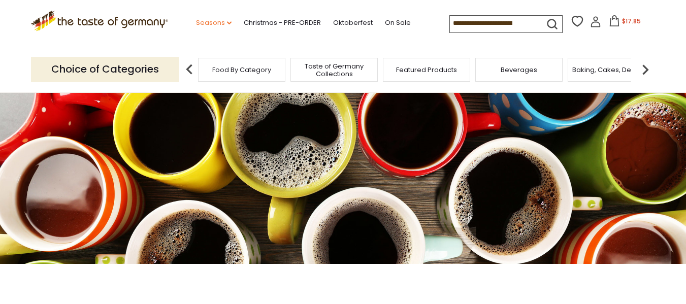
click at [222, 22] on link "Seasons dropdown_arrow" at bounding box center [214, 22] width 36 height 11
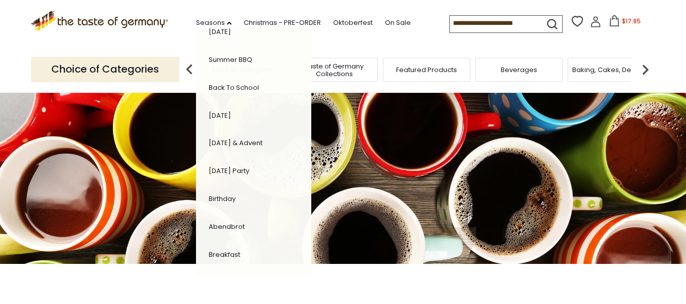
scroll to position [272, 0]
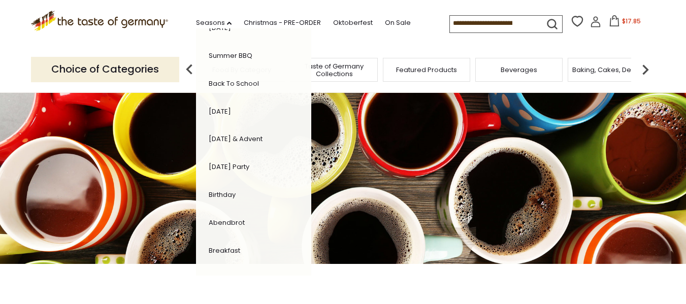
drag, startPoint x: 680, startPoint y: 26, endPoint x: 671, endPoint y: 24, distance: 8.9
click at [680, 25] on section ".st0{fill:#EDD300;} .st1{fill:#D33E21;} .st0{fill:#EDD300;} .st1{fill:#D33E21;}…" at bounding box center [343, 23] width 686 height 47
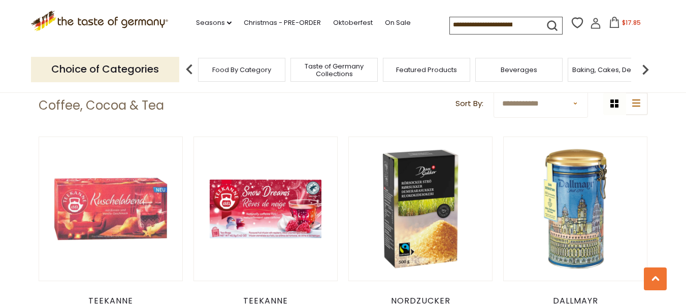
scroll to position [0, 0]
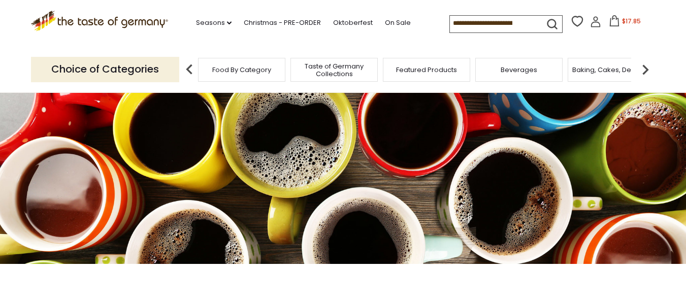
click at [645, 68] on img at bounding box center [645, 69] width 20 height 20
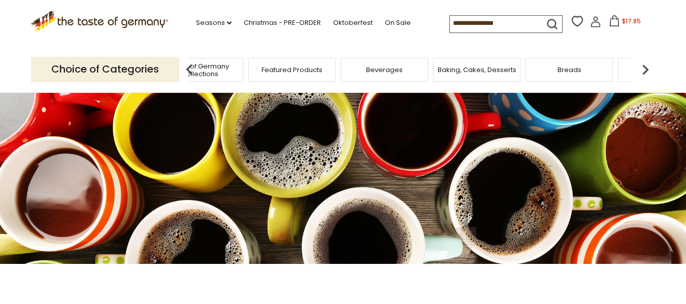
click at [640, 66] on img at bounding box center [645, 69] width 20 height 20
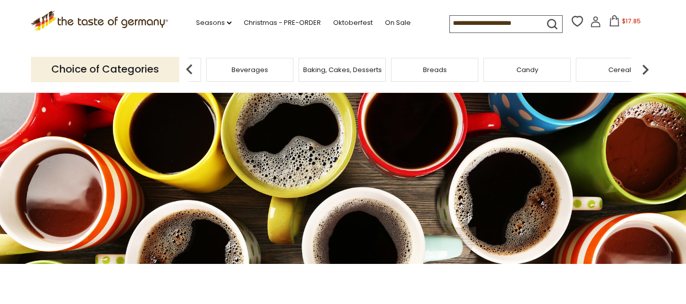
click at [640, 66] on img at bounding box center [645, 69] width 20 height 20
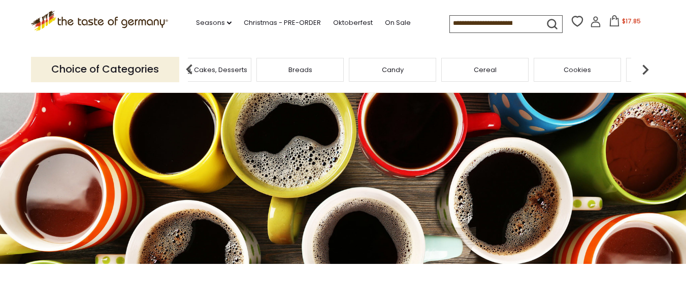
click at [640, 69] on img at bounding box center [645, 69] width 20 height 20
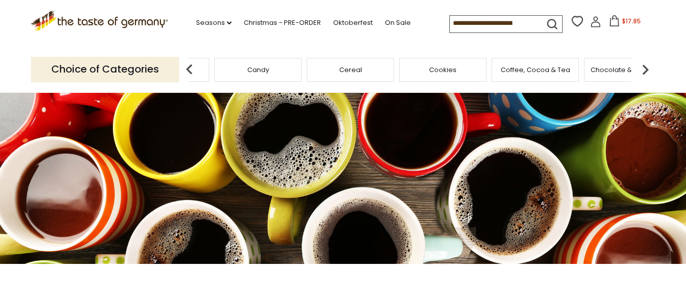
click at [639, 69] on img at bounding box center [645, 69] width 20 height 20
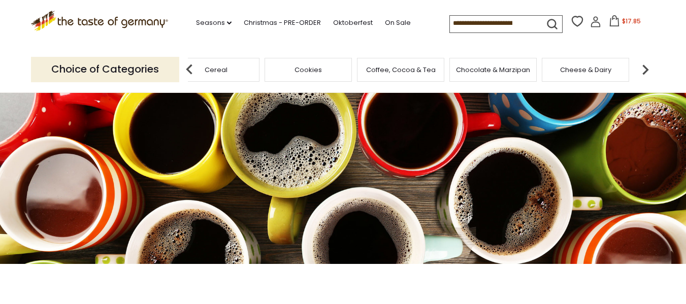
click at [637, 70] on img at bounding box center [645, 69] width 20 height 20
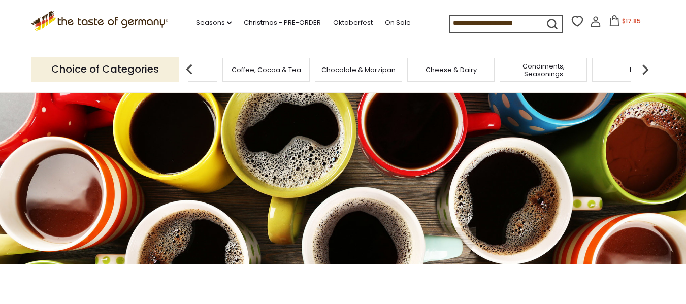
click at [646, 71] on img at bounding box center [645, 69] width 20 height 20
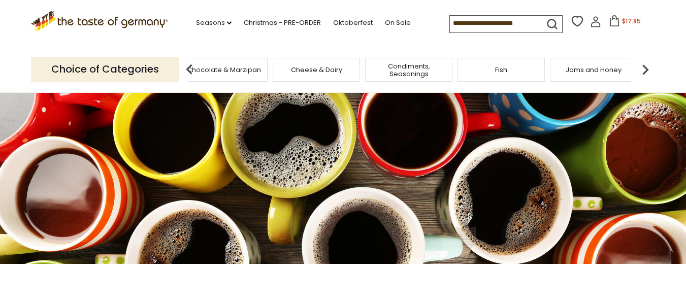
click at [645, 71] on img at bounding box center [645, 69] width 20 height 20
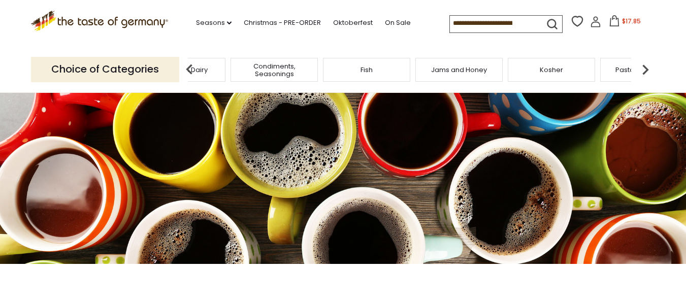
click at [644, 68] on img at bounding box center [645, 69] width 20 height 20
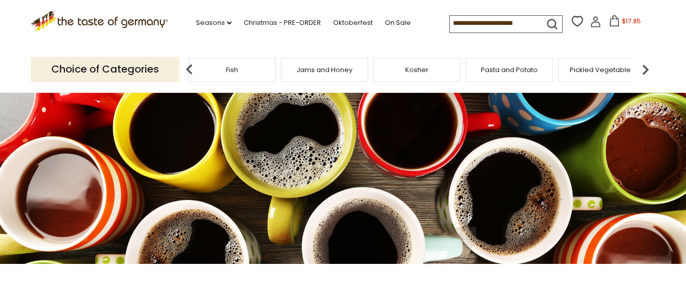
click at [646, 69] on img at bounding box center [645, 69] width 20 height 20
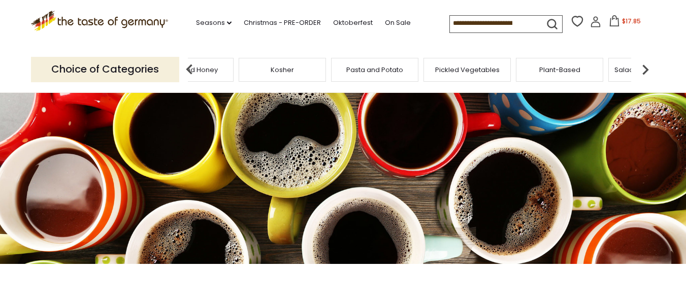
click at [646, 69] on img at bounding box center [645, 69] width 20 height 20
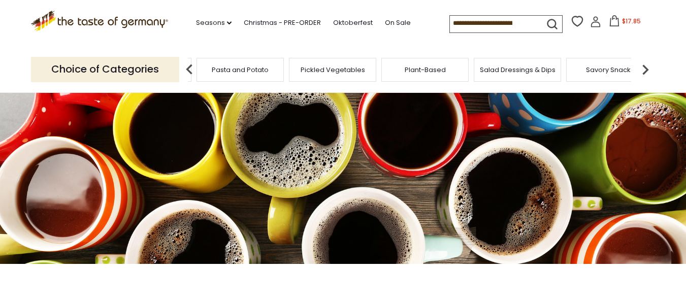
click at [441, 76] on div "Plant-Based" at bounding box center [424, 70] width 87 height 24
click at [442, 75] on div "Plant-Based" at bounding box center [431, 70] width 87 height 24
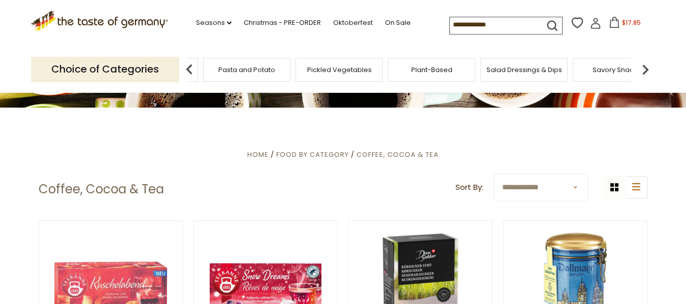
scroll to position [152, 0]
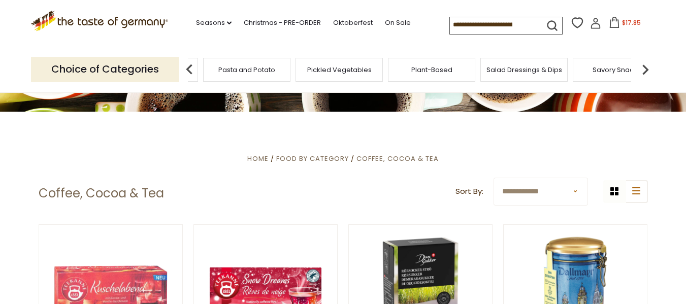
click at [429, 79] on div "Plant-Based" at bounding box center [431, 70] width 87 height 24
click at [464, 70] on div "Plant-Based" at bounding box center [431, 70] width 87 height 24
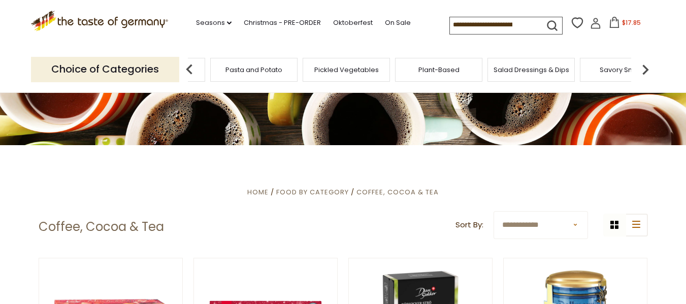
scroll to position [0, 0]
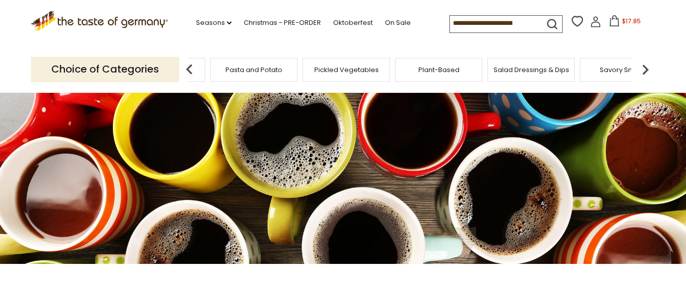
click at [615, 71] on span "Savory Snacks" at bounding box center [624, 70] width 48 height 8
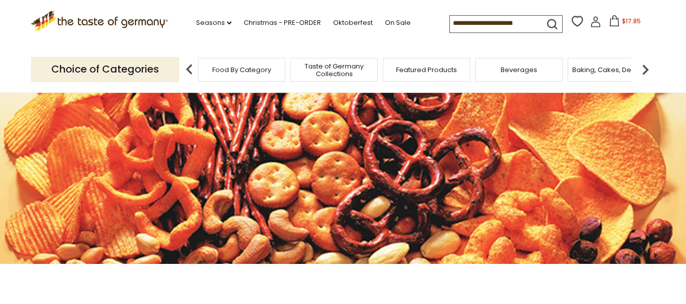
click at [330, 74] on span "Taste of Germany Collections" at bounding box center [334, 69] width 81 height 15
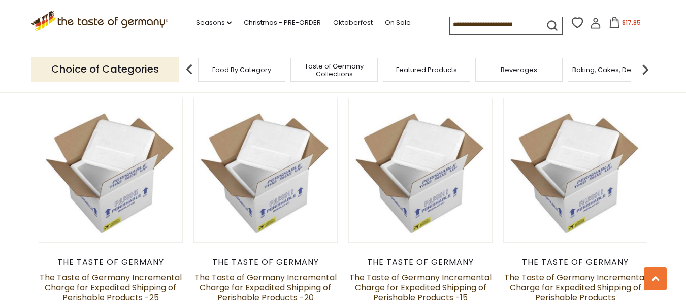
scroll to position [711, 0]
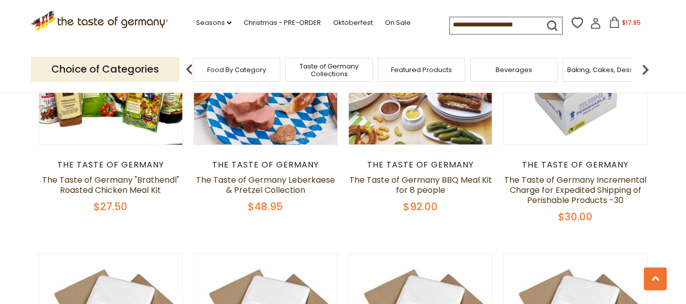
click at [275, 70] on div "Food By Category" at bounding box center [236, 70] width 87 height 24
click at [219, 76] on div "Food By Category" at bounding box center [236, 70] width 87 height 24
click at [216, 69] on span "Food By Category" at bounding box center [236, 70] width 59 height 8
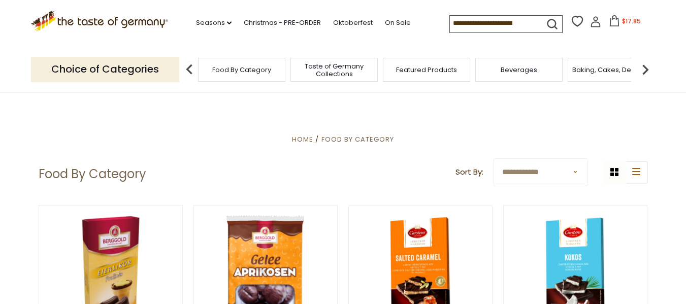
click at [646, 67] on img at bounding box center [645, 69] width 20 height 20
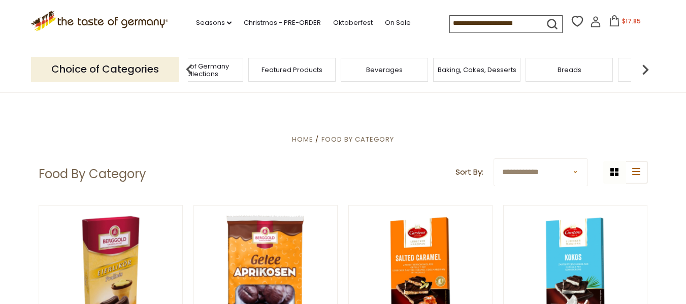
click at [646, 67] on img at bounding box center [645, 69] width 20 height 20
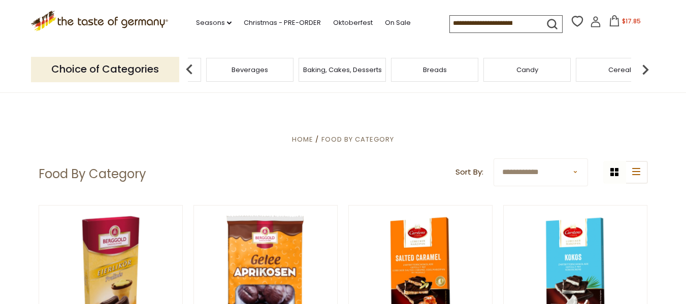
click at [646, 67] on img at bounding box center [645, 69] width 20 height 20
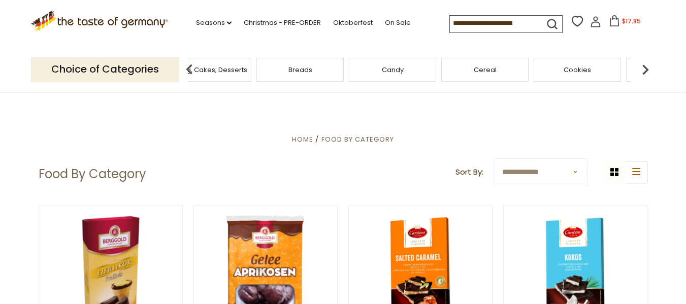
click at [645, 67] on img at bounding box center [645, 69] width 20 height 20
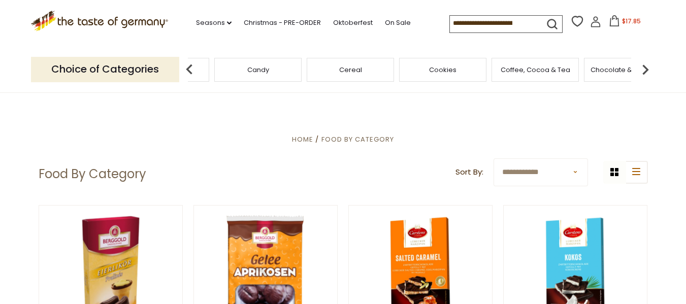
click at [645, 67] on img at bounding box center [645, 69] width 20 height 20
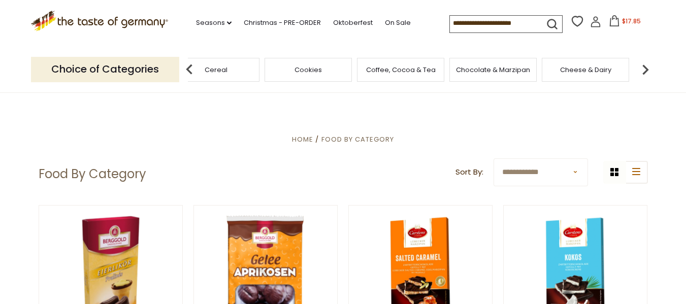
click at [644, 67] on img at bounding box center [645, 69] width 20 height 20
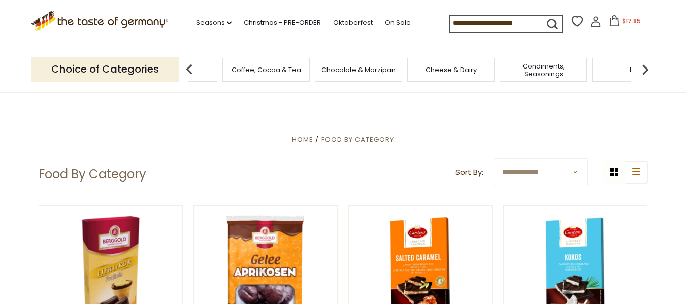
click at [643, 70] on img at bounding box center [645, 69] width 20 height 20
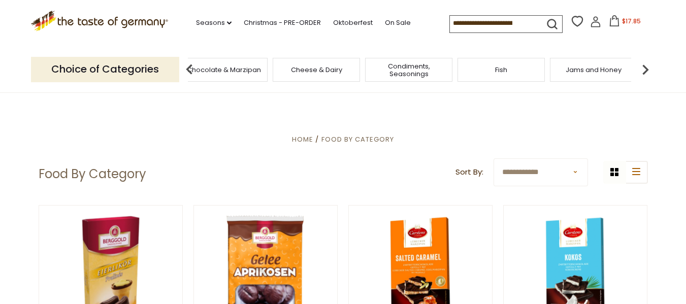
click at [645, 67] on img at bounding box center [645, 69] width 20 height 20
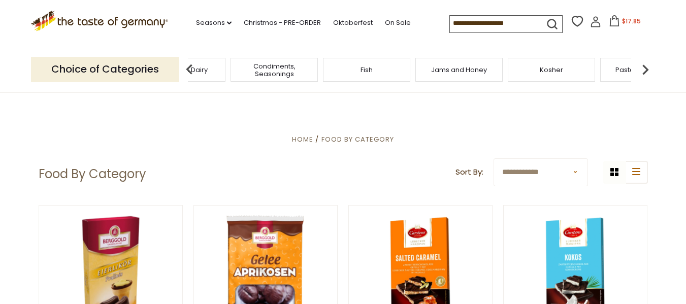
click at [562, 78] on div "Kosher" at bounding box center [551, 70] width 87 height 24
click at [561, 78] on div "Kosher" at bounding box center [551, 70] width 87 height 24
click at [560, 76] on div "Kosher" at bounding box center [558, 70] width 87 height 24
click at [549, 76] on div "Kosher" at bounding box center [558, 70] width 87 height 24
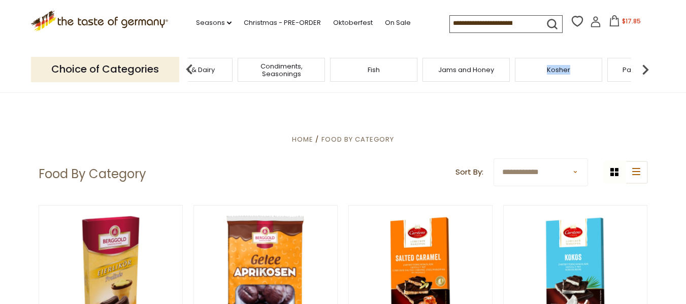
click at [582, 71] on div "Kosher" at bounding box center [558, 70] width 87 height 24
click at [647, 66] on img at bounding box center [645, 69] width 20 height 20
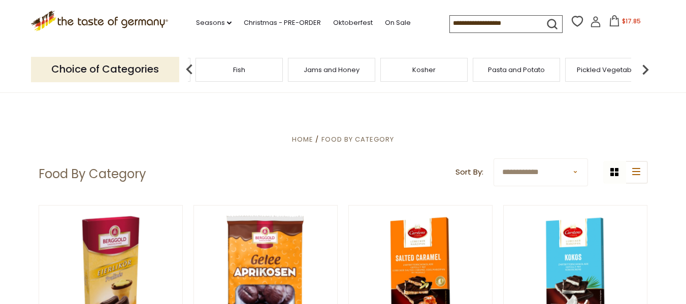
click at [645, 69] on img at bounding box center [645, 69] width 20 height 20
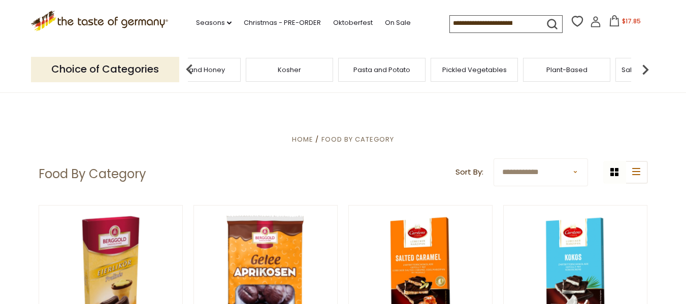
click at [585, 79] on div "Plant-Based" at bounding box center [566, 70] width 87 height 24
click at [559, 79] on div "Plant-Based" at bounding box center [566, 70] width 87 height 24
click at [589, 71] on div "Plant-Based" at bounding box center [566, 70] width 87 height 24
click at [589, 70] on span "Plant-Based" at bounding box center [573, 70] width 41 height 8
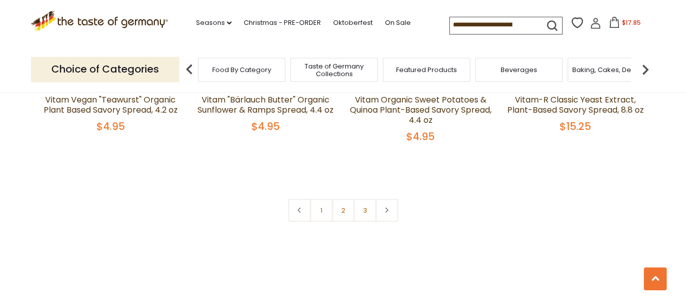
scroll to position [2387, 0]
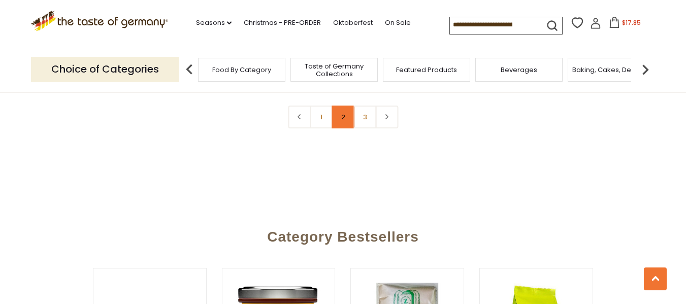
click at [337, 129] on link "2" at bounding box center [343, 117] width 23 height 23
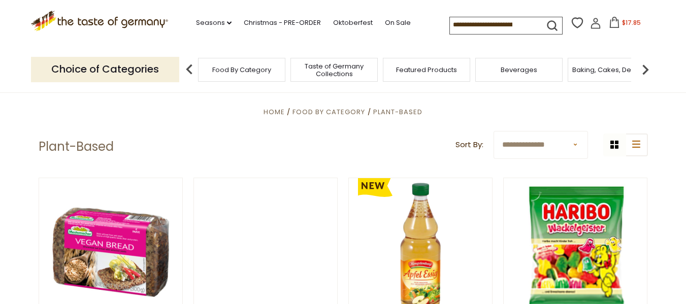
scroll to position [0, 0]
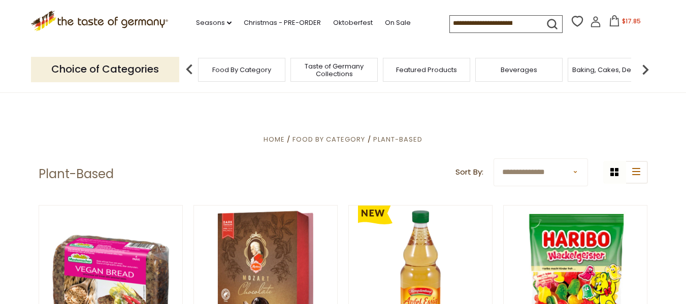
click at [642, 67] on img at bounding box center [645, 69] width 20 height 20
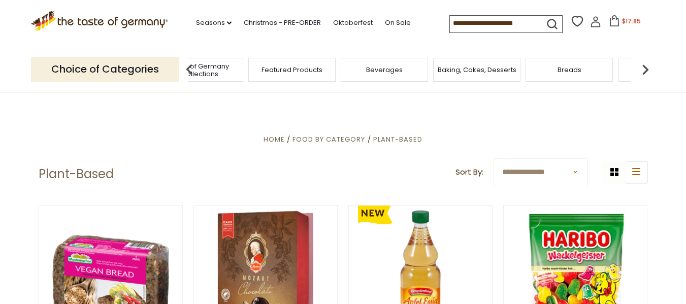
click at [641, 66] on img at bounding box center [645, 69] width 20 height 20
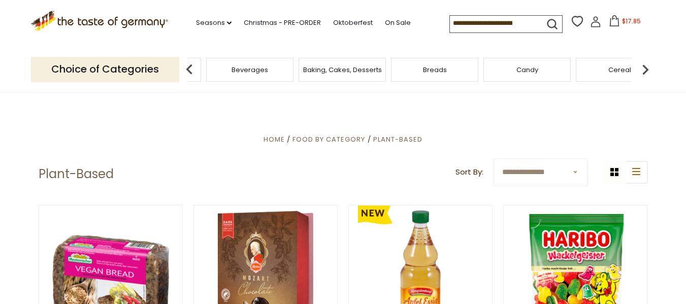
click at [640, 66] on img at bounding box center [645, 69] width 20 height 20
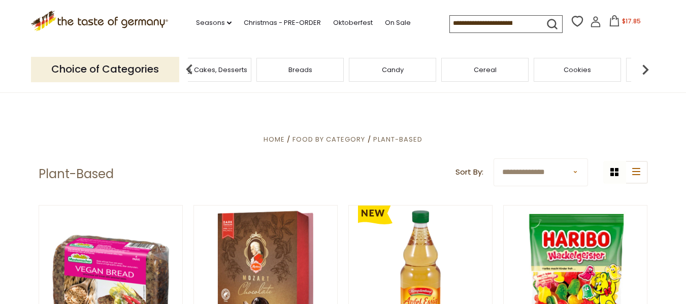
click at [640, 66] on img at bounding box center [645, 69] width 20 height 20
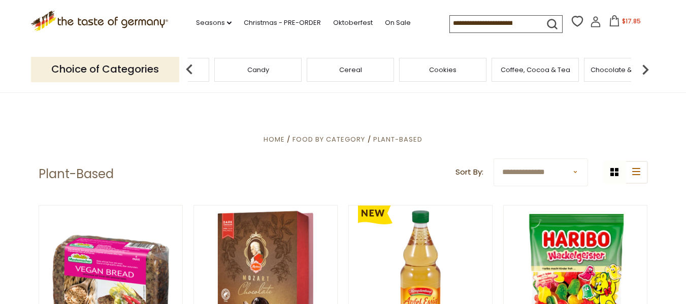
click at [640, 66] on img at bounding box center [645, 69] width 20 height 20
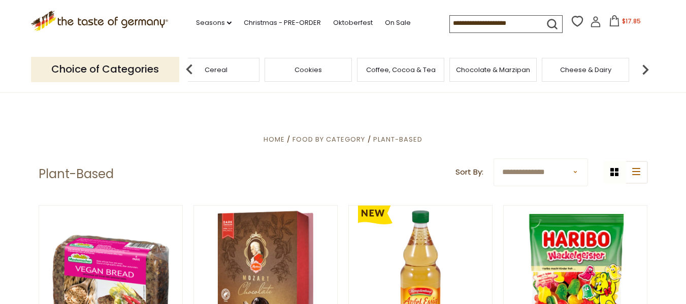
click at [640, 66] on img at bounding box center [645, 69] width 20 height 20
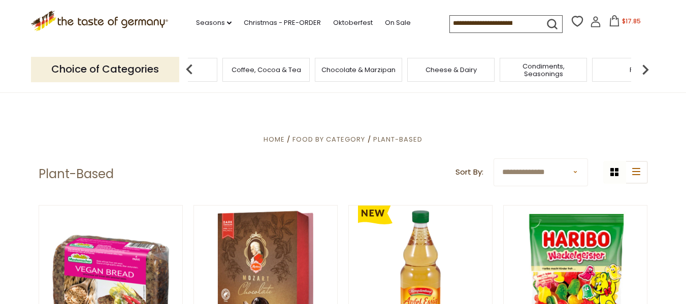
click at [640, 66] on img at bounding box center [645, 69] width 20 height 20
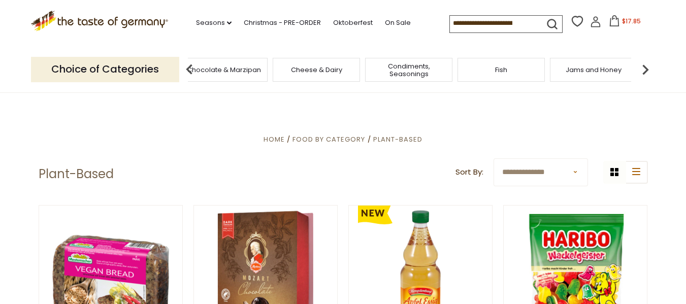
click at [400, 73] on span "Condiments, Seasonings" at bounding box center [408, 69] width 81 height 15
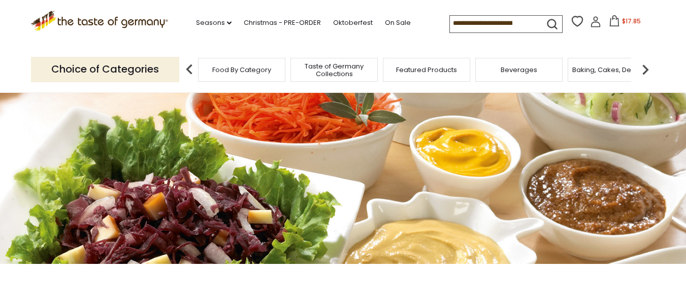
click at [497, 23] on input at bounding box center [493, 23] width 86 height 14
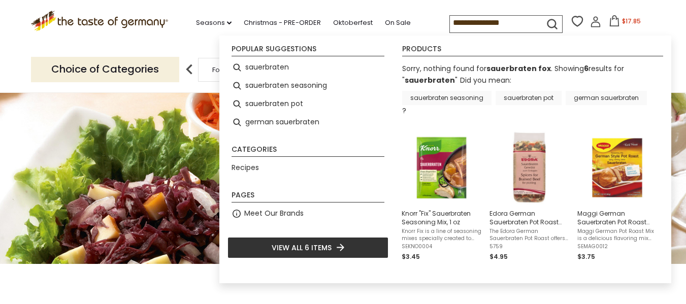
click at [453, 100] on link "sauerbraten seasoning" at bounding box center [446, 98] width 89 height 14
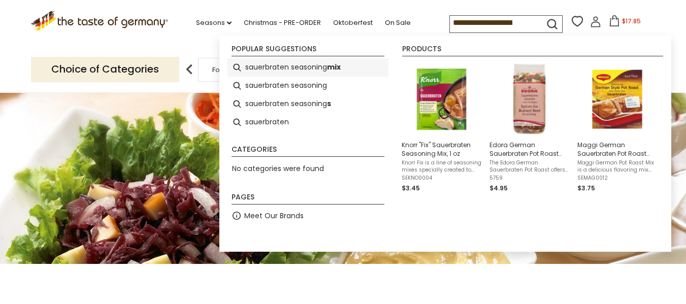
click at [311, 67] on li "sauerbraten seasoning mix" at bounding box center [308, 67] width 161 height 18
type input "**********"
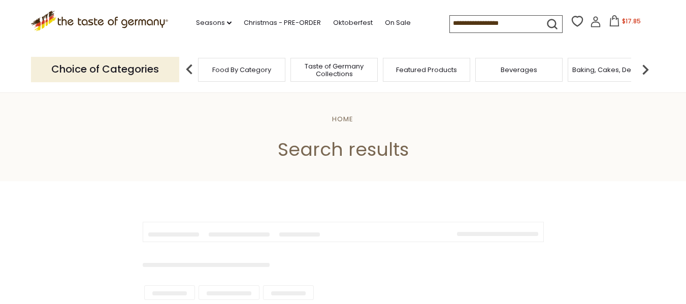
type input "**********"
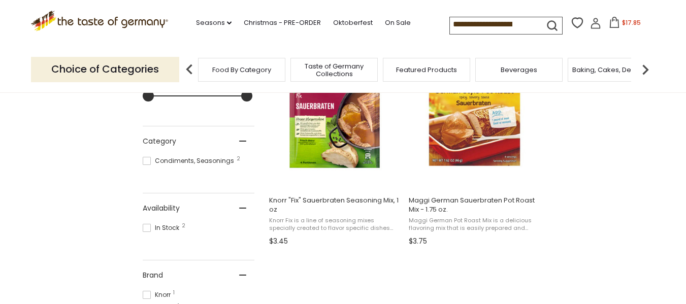
scroll to position [254, 0]
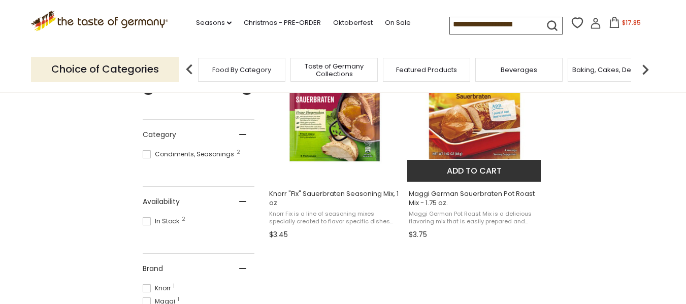
click at [466, 169] on button "Add to cart" at bounding box center [474, 171] width 134 height 22
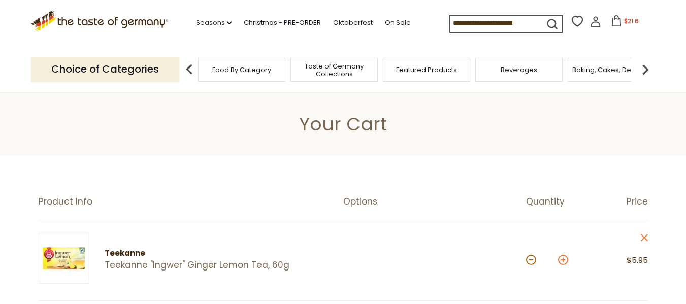
click at [560, 261] on button at bounding box center [563, 260] width 10 height 10
type input "*"
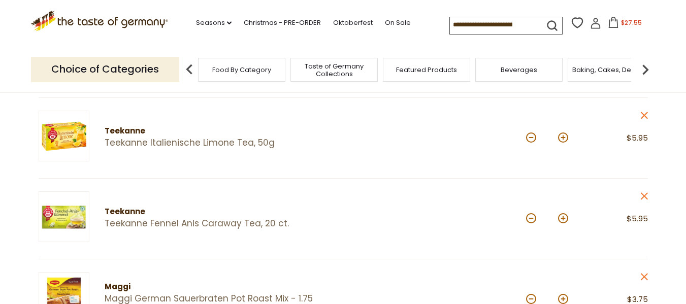
scroll to position [356, 0]
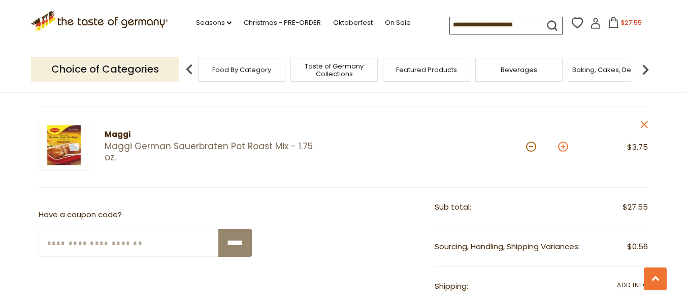
click at [564, 145] on button at bounding box center [563, 147] width 10 height 10
type input "*"
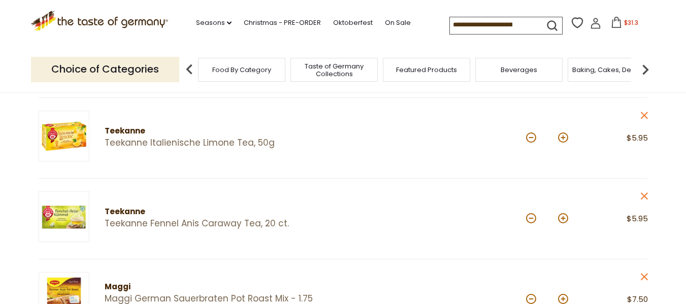
scroll to position [0, 0]
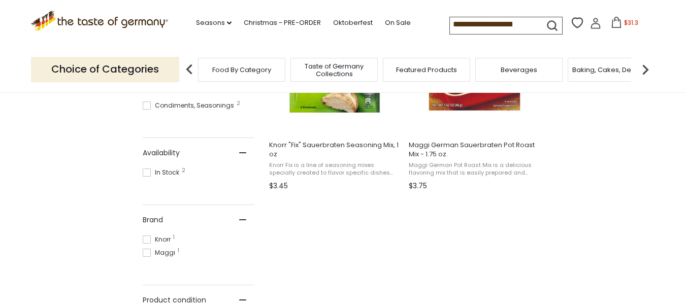
scroll to position [305, 0]
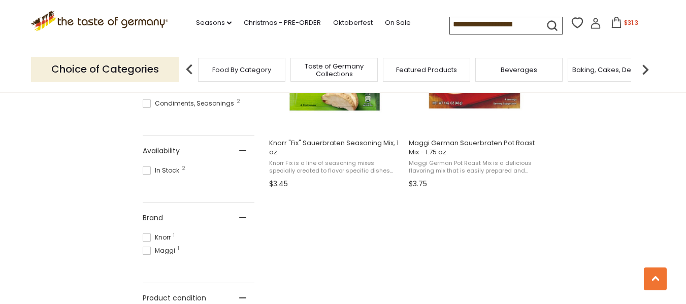
click at [150, 169] on span at bounding box center [147, 171] width 8 height 8
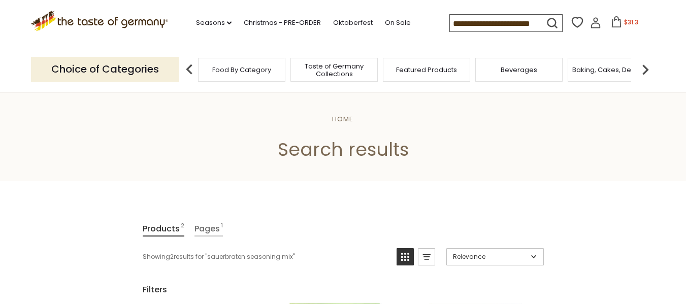
drag, startPoint x: 523, startPoint y: 21, endPoint x: 328, endPoint y: 72, distance: 201.1
click at [329, 72] on header "Free Shipping Starts at $80.00. Varies by Region. Exclusions Apply. Click here …" at bounding box center [343, 46] width 686 height 93
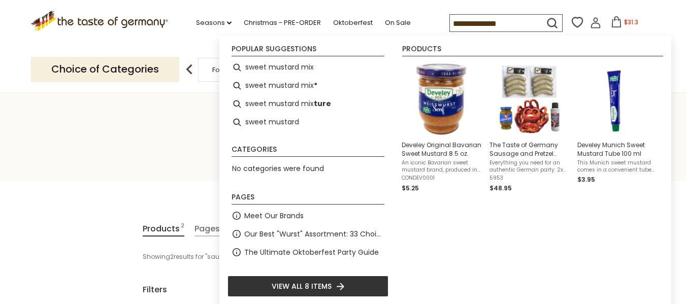
type input "**********"
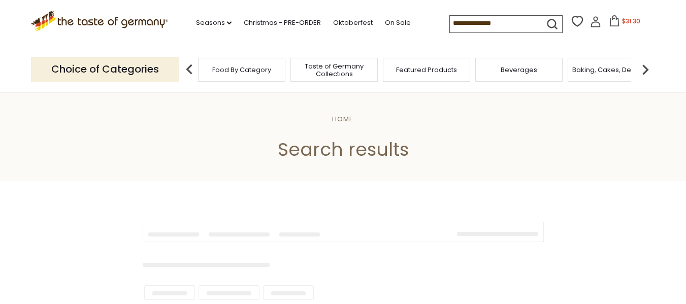
type input "**********"
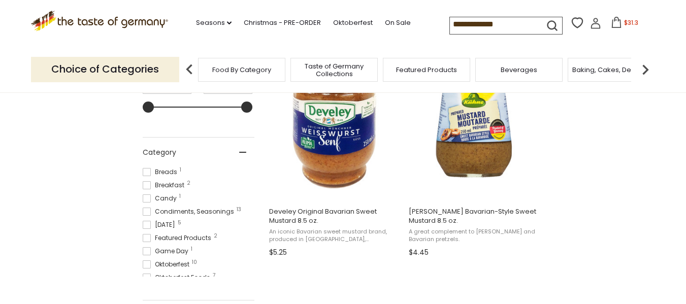
scroll to position [254, 0]
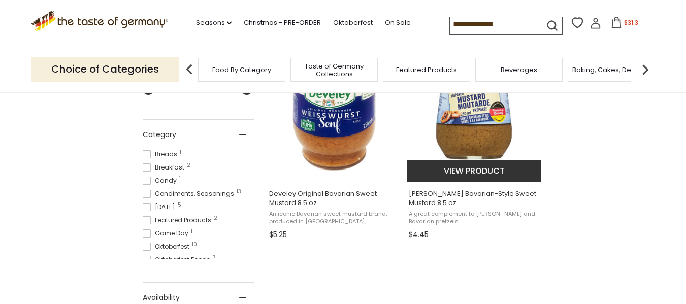
click at [458, 169] on button "View product" at bounding box center [474, 171] width 134 height 22
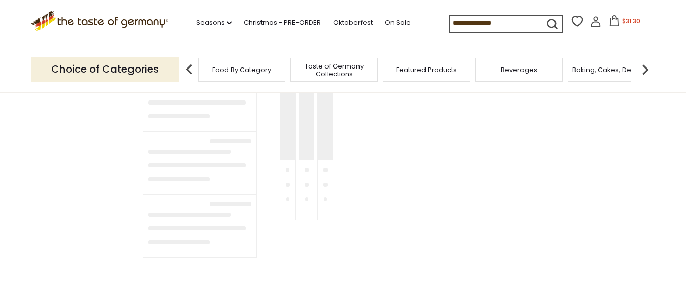
type input "**********"
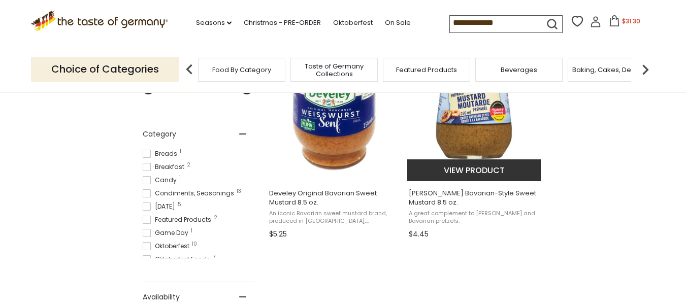
scroll to position [254, 0]
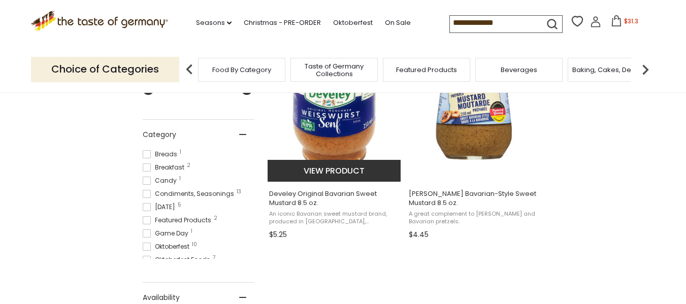
click at [339, 168] on button "View product" at bounding box center [335, 171] width 134 height 22
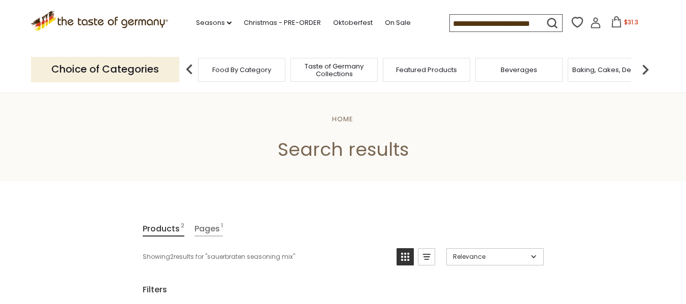
drag, startPoint x: 532, startPoint y: 21, endPoint x: 273, endPoint y: 67, distance: 262.6
click at [274, 68] on header "Free Shipping Starts at $80.00. Varies by Region. Exclusions Apply. Click here …" at bounding box center [343, 46] width 686 height 93
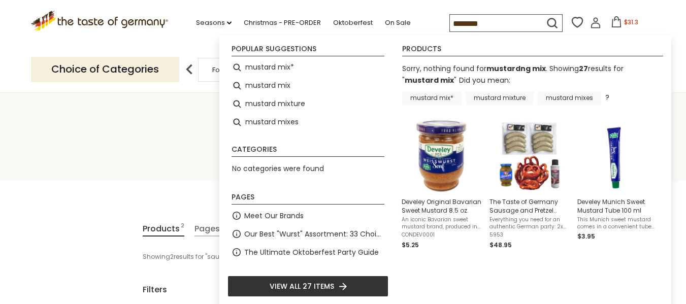
type input "*******"
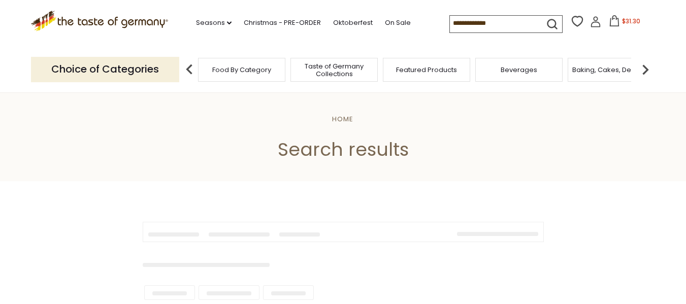
type input "*******"
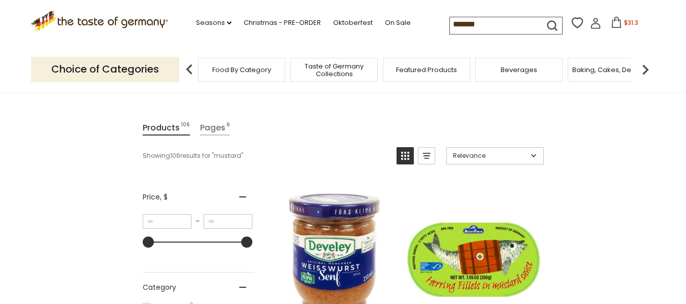
scroll to position [102, 0]
click at [549, 26] on icon "submit" at bounding box center [553, 26] width 14 height 14
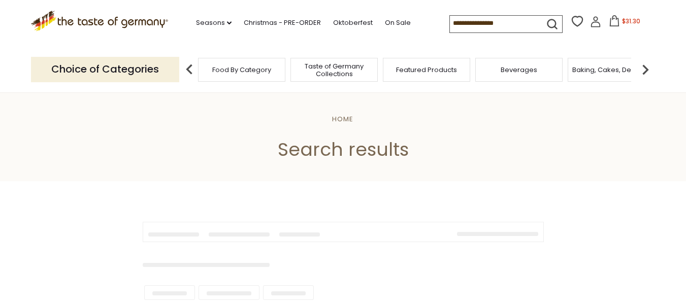
type input "*******"
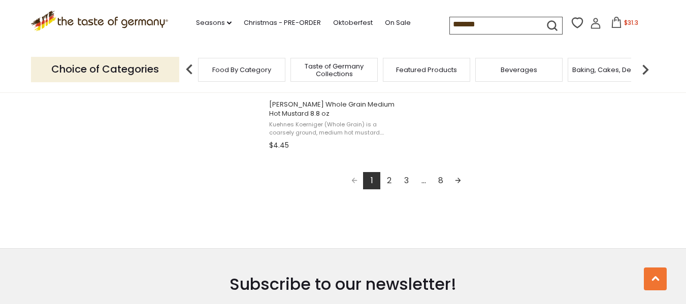
scroll to position [1930, 0]
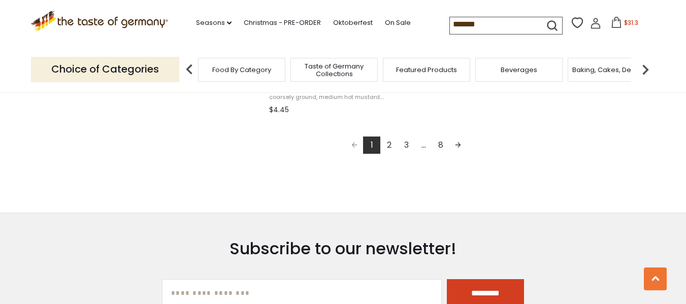
click at [388, 137] on link "2" at bounding box center [388, 145] width 17 height 17
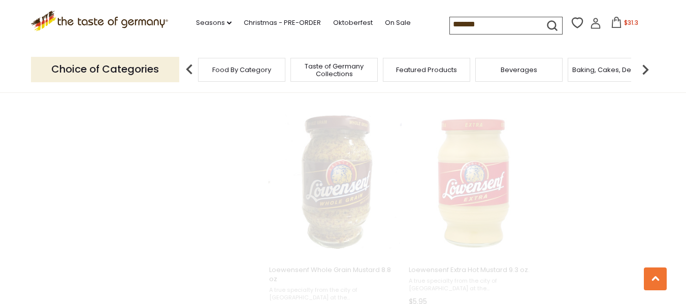
scroll to position [645, 0]
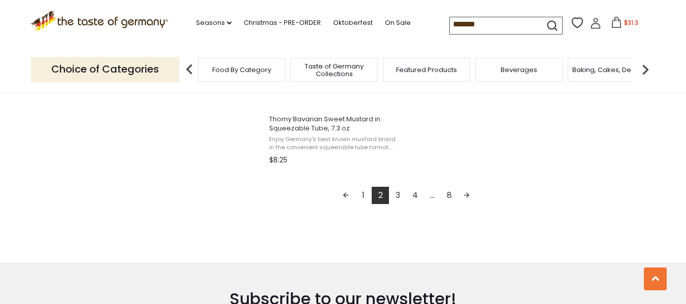
scroll to position [1930, 0]
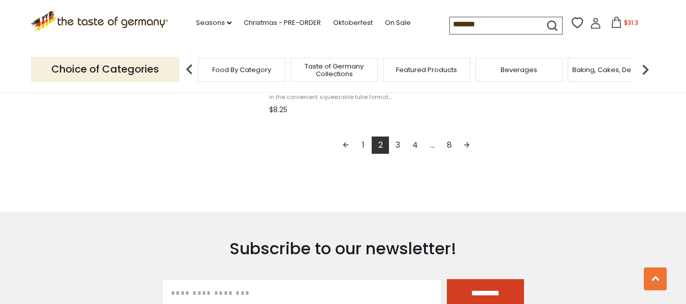
click at [396, 142] on link "3" at bounding box center [397, 145] width 17 height 17
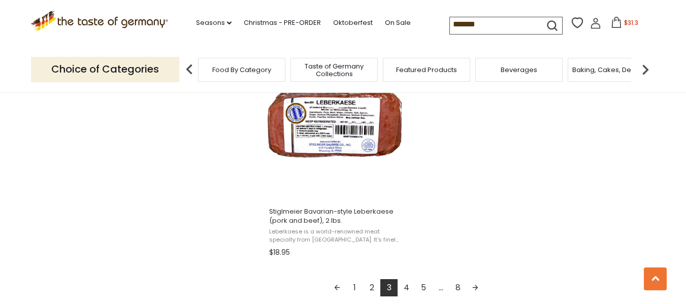
scroll to position [1829, 0]
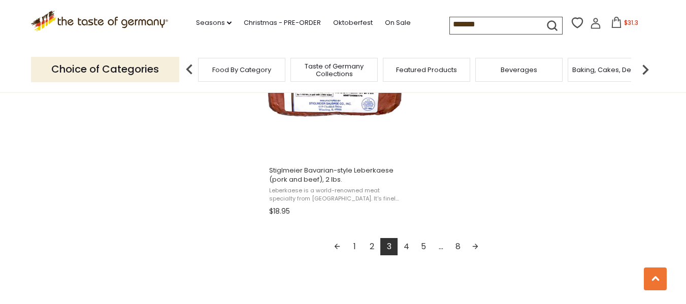
drag, startPoint x: 407, startPoint y: 247, endPoint x: 407, endPoint y: 239, distance: 8.1
click at [406, 246] on link "4" at bounding box center [406, 246] width 17 height 17
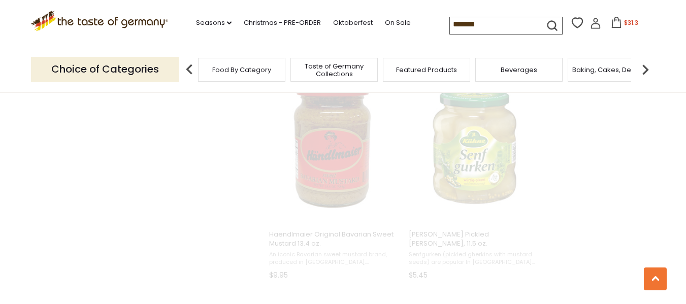
scroll to position [158, 0]
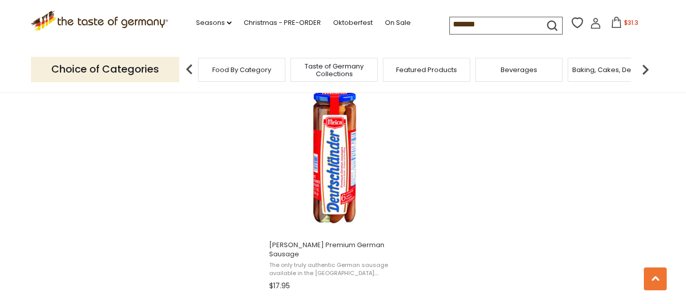
scroll to position [1879, 0]
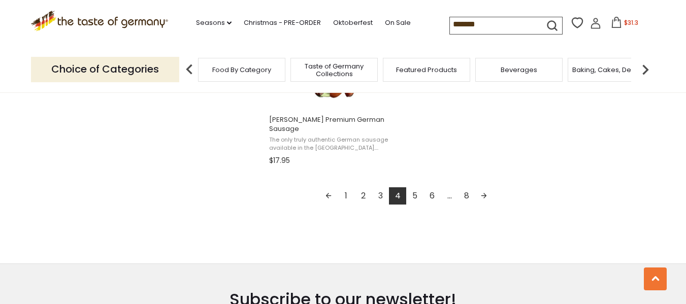
click at [411, 196] on link "5" at bounding box center [414, 195] width 17 height 17
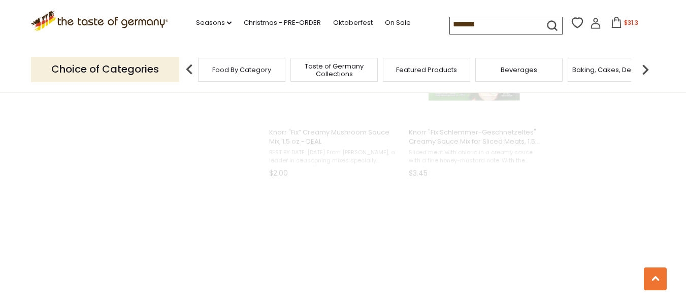
scroll to position [713, 0]
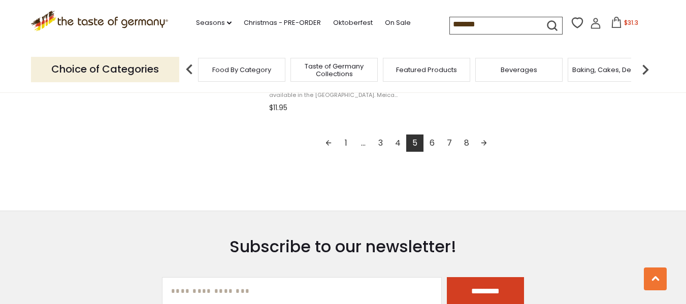
scroll to position [1981, 0]
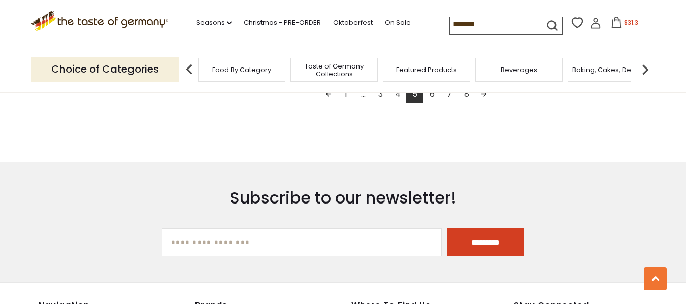
drag, startPoint x: 431, startPoint y: 94, endPoint x: 428, endPoint y: 99, distance: 5.5
click at [431, 95] on link "6" at bounding box center [432, 94] width 17 height 17
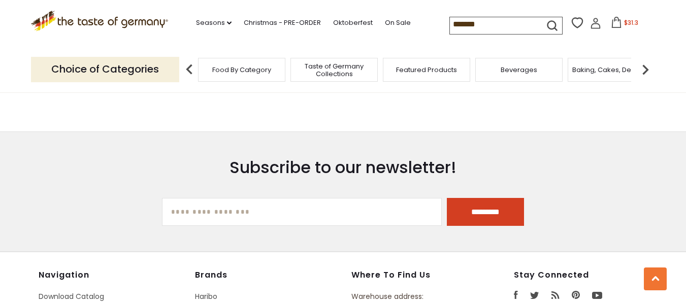
scroll to position [648, 0]
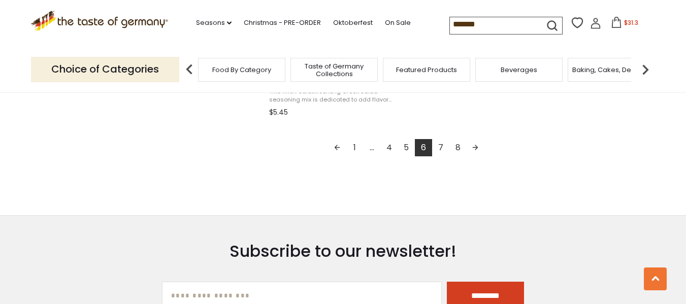
scroll to position [1930, 0]
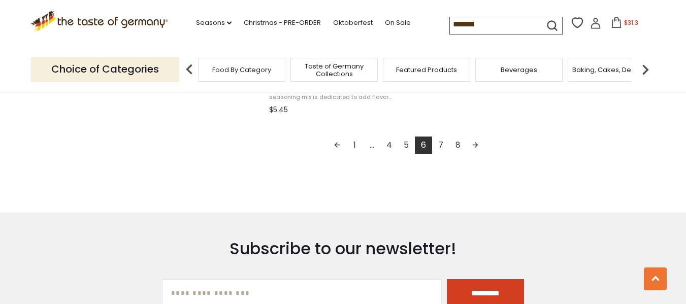
click at [387, 145] on link "4" at bounding box center [388, 145] width 17 height 17
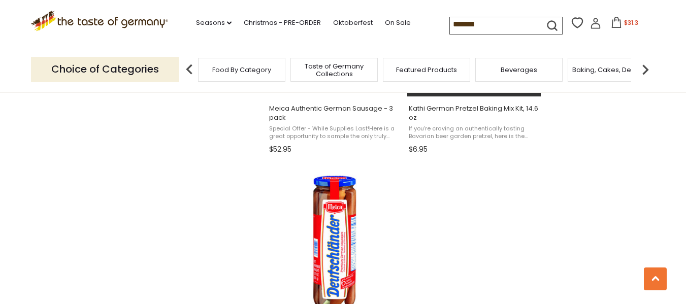
scroll to position [1829, 0]
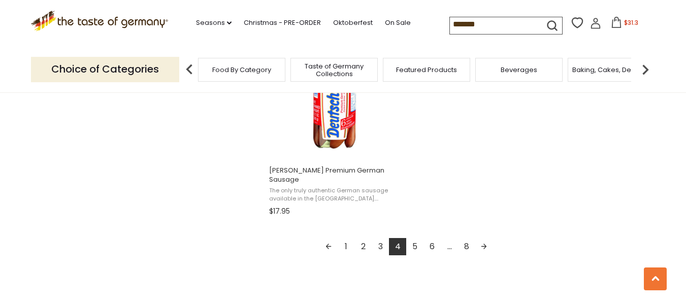
click at [378, 246] on link "3" at bounding box center [380, 246] width 17 height 17
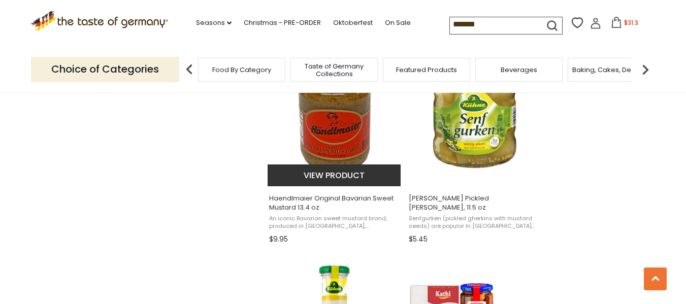
scroll to position [863, 0]
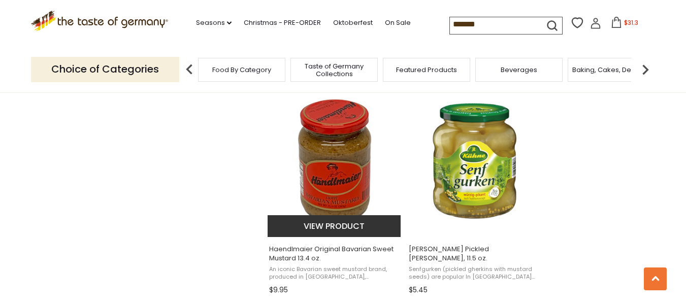
click at [345, 177] on img "Haendlmaier Original Bavarian Sweet Mustard 13.4 oz." at bounding box center [335, 161] width 135 height 135
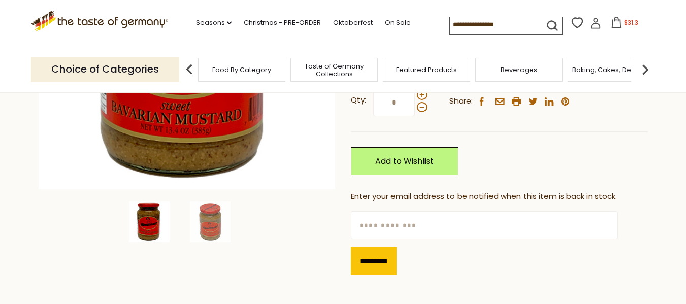
scroll to position [254, 0]
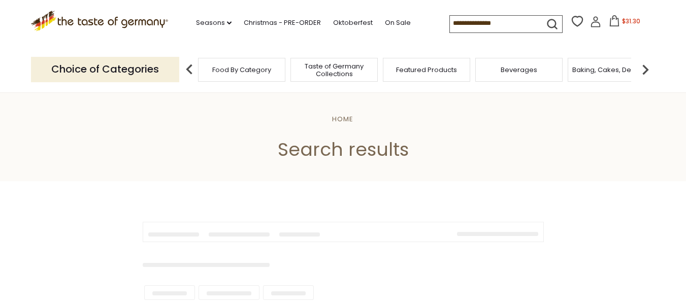
type input "*******"
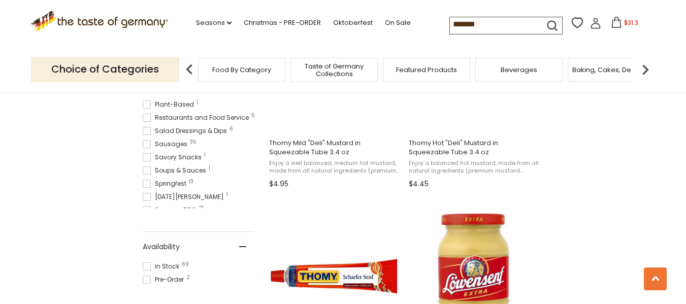
scroll to position [254, 0]
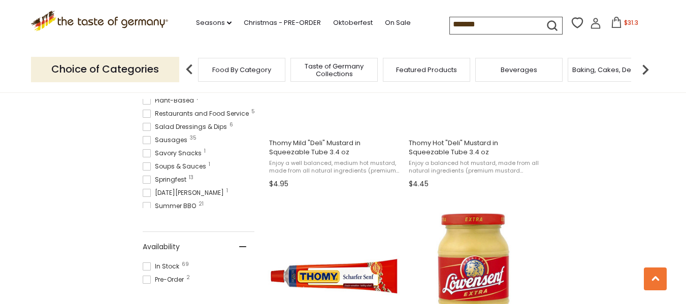
click at [147, 268] on span at bounding box center [147, 267] width 8 height 8
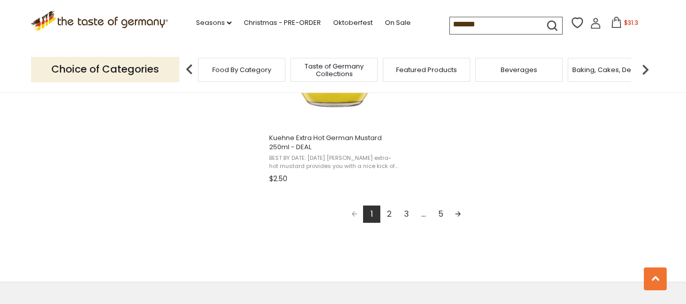
scroll to position [1867, 0]
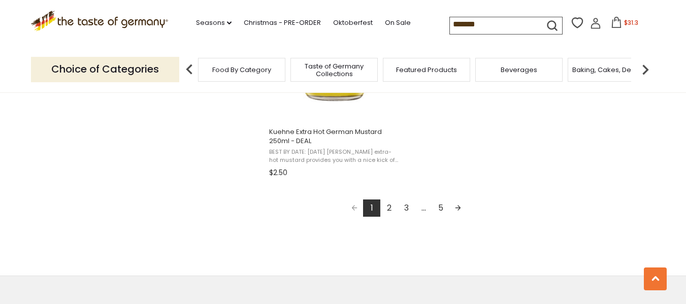
click at [388, 207] on link "2" at bounding box center [388, 208] width 17 height 17
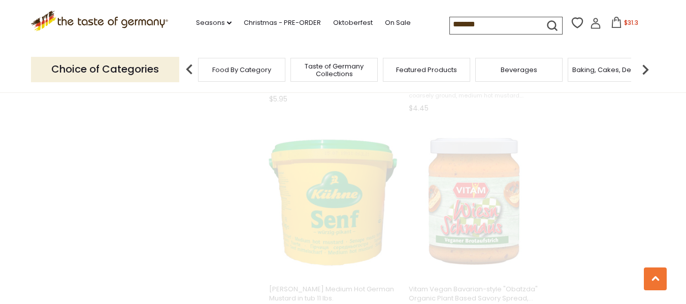
scroll to position [666, 0]
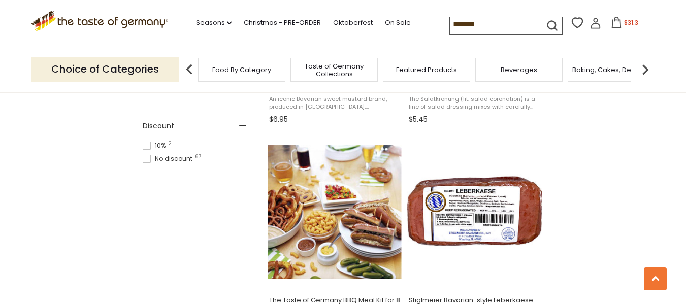
scroll to position [610, 0]
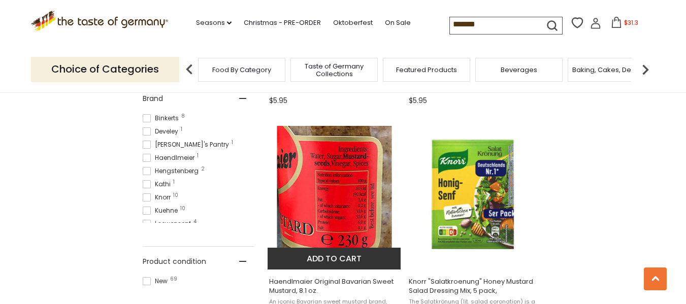
drag, startPoint x: 315, startPoint y: 285, endPoint x: 315, endPoint y: 277, distance: 8.1
click at [313, 282] on span "Haendlmaier Original Bavarian Sweet Mustard, 8.1 oz." at bounding box center [335, 286] width 132 height 18
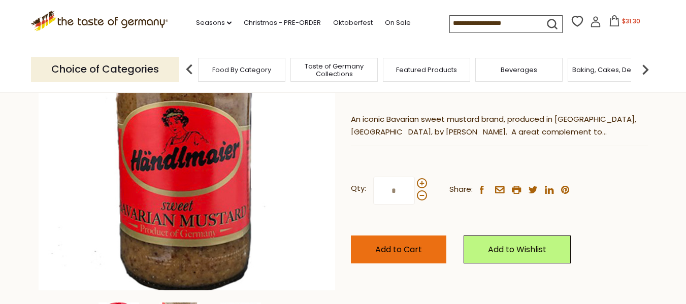
scroll to position [152, 0]
click at [407, 251] on span "Add to Cart" at bounding box center [398, 250] width 47 height 12
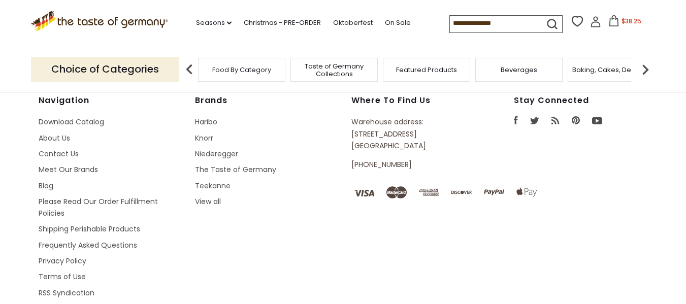
type input "*******"
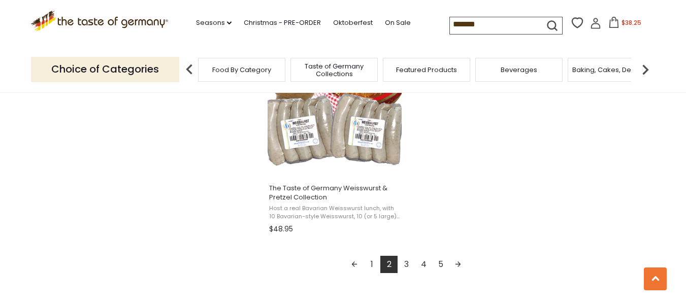
scroll to position [1879, 0]
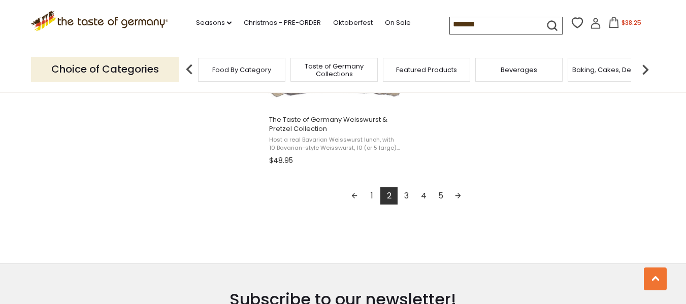
drag, startPoint x: 405, startPoint y: 196, endPoint x: 411, endPoint y: 193, distance: 6.4
click at [405, 196] on link "3" at bounding box center [406, 195] width 17 height 17
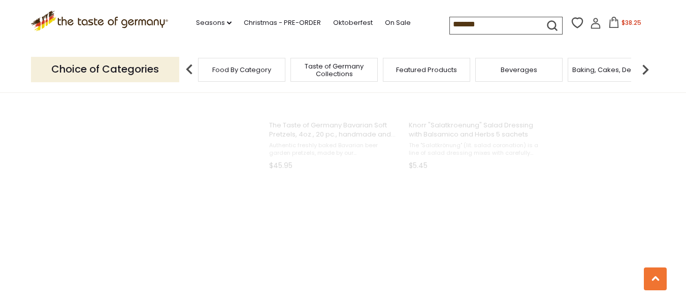
scroll to position [615, 0]
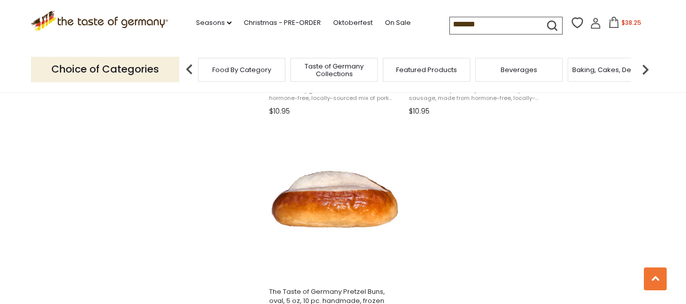
scroll to position [1829, 0]
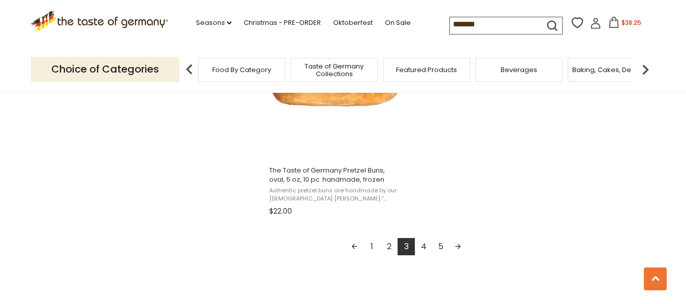
click at [372, 247] on link "1" at bounding box center [371, 246] width 17 height 17
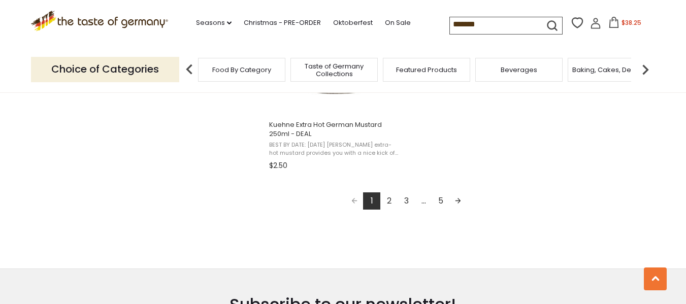
scroll to position [1879, 0]
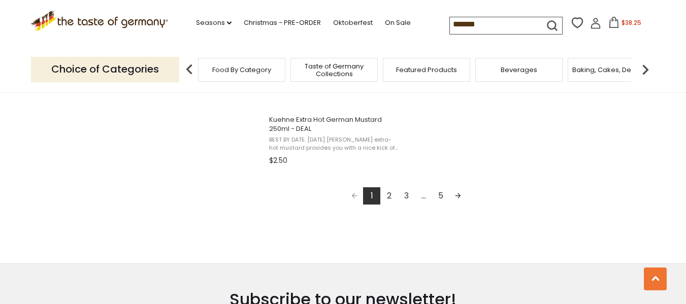
drag, startPoint x: 386, startPoint y: 196, endPoint x: 447, endPoint y: 184, distance: 62.6
click at [386, 196] on link "2" at bounding box center [388, 195] width 17 height 17
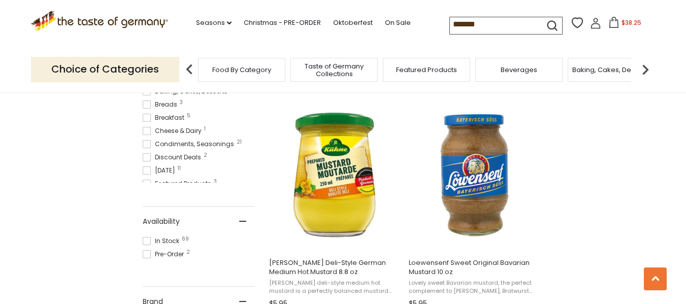
scroll to position [457, 0]
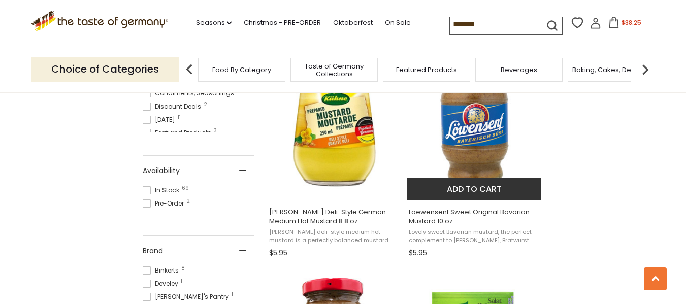
click at [452, 190] on button "Add to cart" at bounding box center [474, 189] width 134 height 22
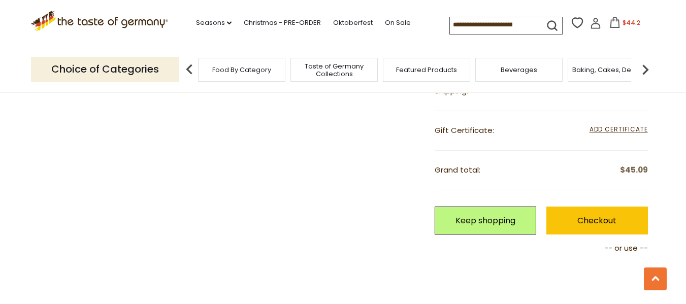
scroll to position [762, 0]
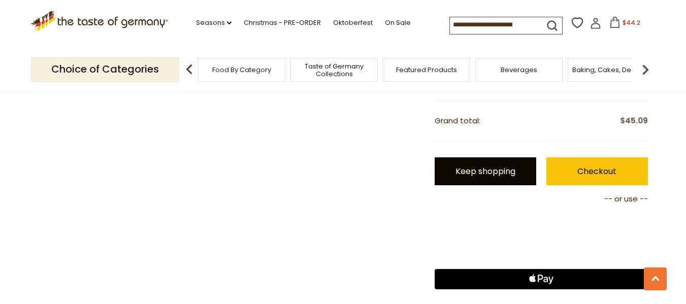
click at [466, 171] on link "Keep shopping" at bounding box center [486, 171] width 102 height 28
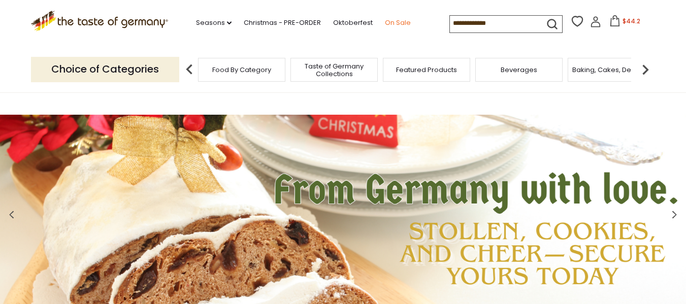
click at [400, 22] on link "On Sale" at bounding box center [398, 22] width 26 height 11
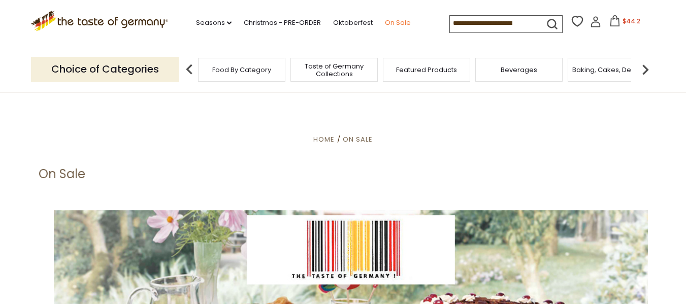
click at [395, 21] on link "On Sale" at bounding box center [398, 22] width 26 height 11
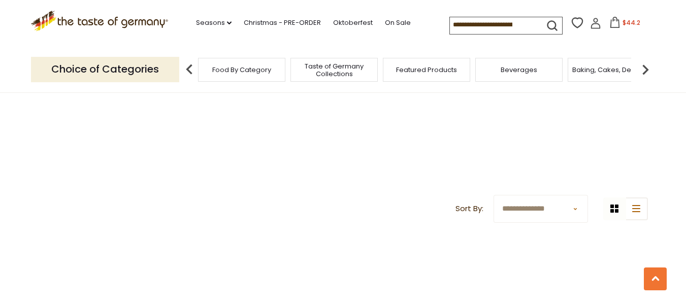
scroll to position [254, 0]
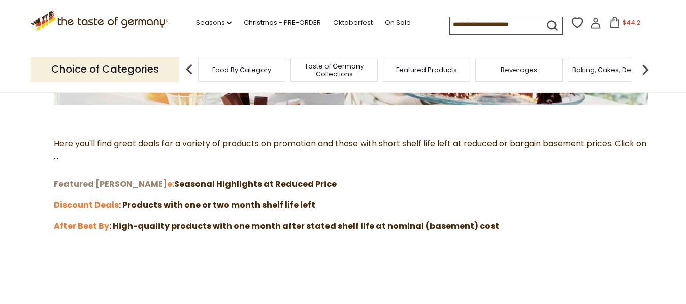
click at [88, 186] on strong "Featured Sal" at bounding box center [110, 184] width 113 height 12
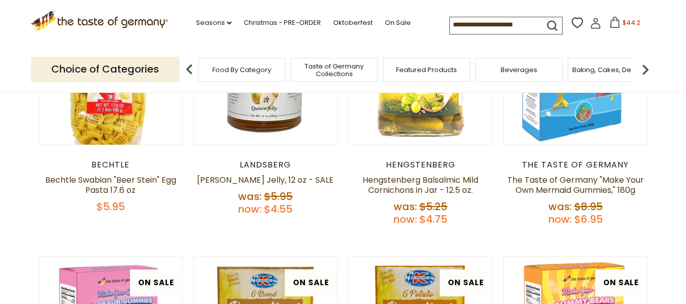
scroll to position [203, 0]
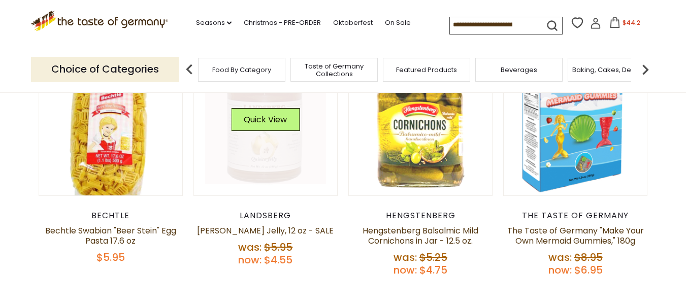
click at [265, 164] on link at bounding box center [265, 123] width 121 height 121
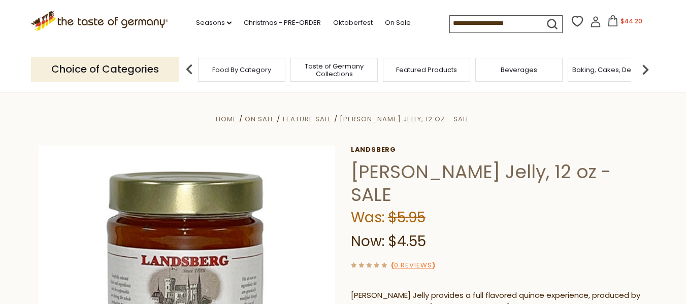
scroll to position [203, 0]
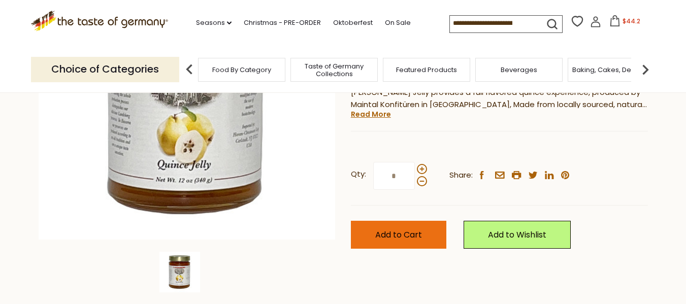
click at [375, 236] on button "Add to Cart" at bounding box center [398, 235] width 95 height 28
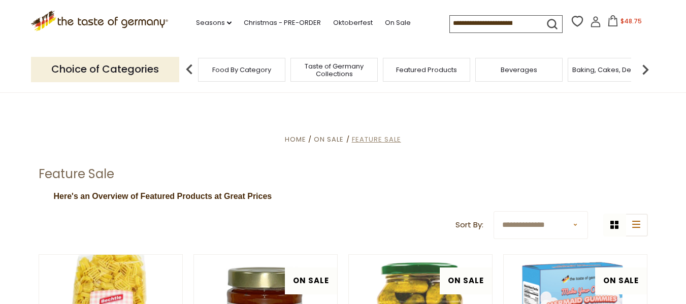
click at [369, 136] on span "Feature Sale" at bounding box center [376, 140] width 49 height 10
click at [391, 24] on link "On Sale" at bounding box center [398, 22] width 26 height 11
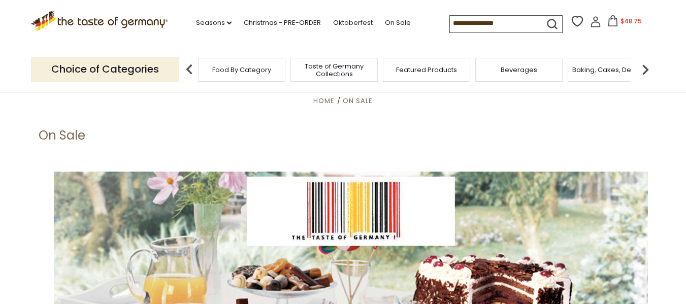
scroll to position [203, 0]
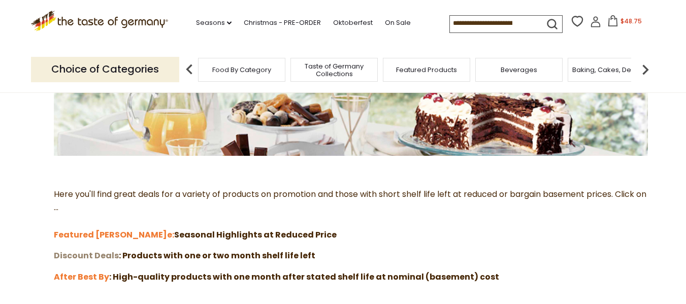
click at [82, 254] on strong "Discount Deals" at bounding box center [86, 256] width 65 height 12
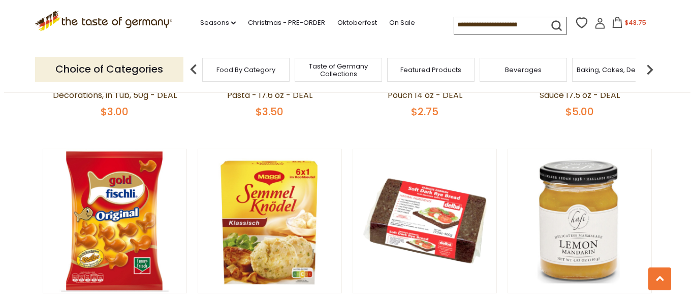
scroll to position [356, 0]
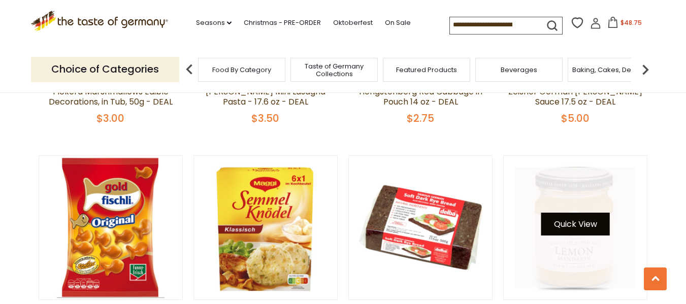
click at [568, 227] on button "Quick View" at bounding box center [575, 224] width 69 height 23
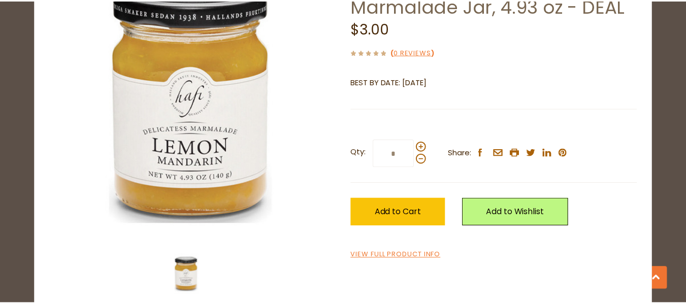
scroll to position [102, 0]
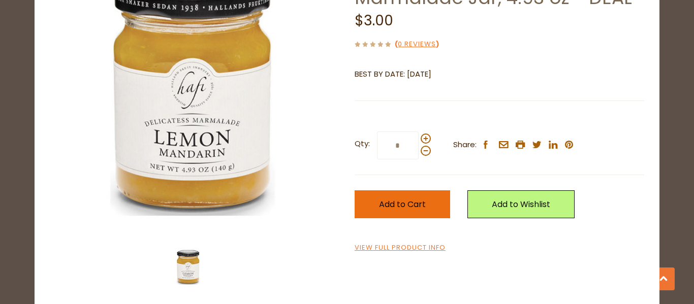
click at [389, 207] on span "Add to Cart" at bounding box center [402, 205] width 47 height 12
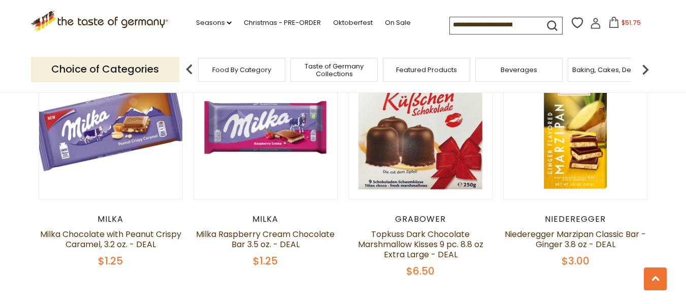
scroll to position [965, 0]
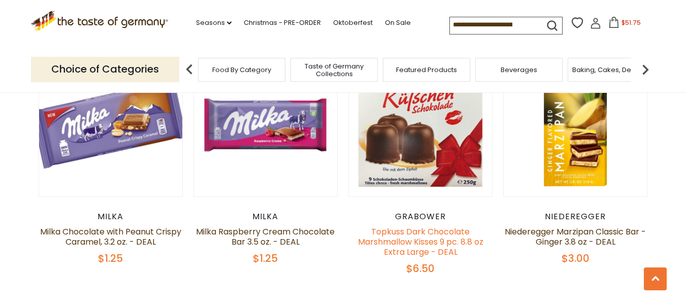
click at [410, 239] on link "Topkuss Dark Chocolate Marshmallow Kisses 9 pc. 8.8 oz Extra Large - DEAL" at bounding box center [420, 242] width 125 height 32
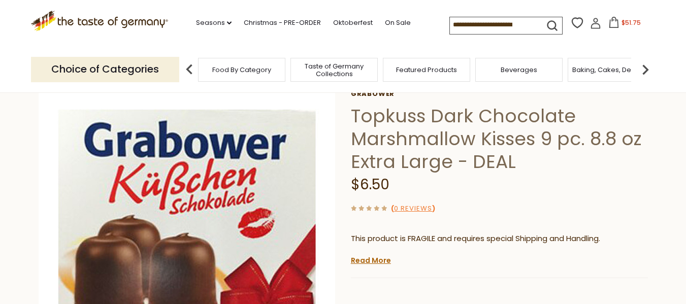
scroll to position [203, 0]
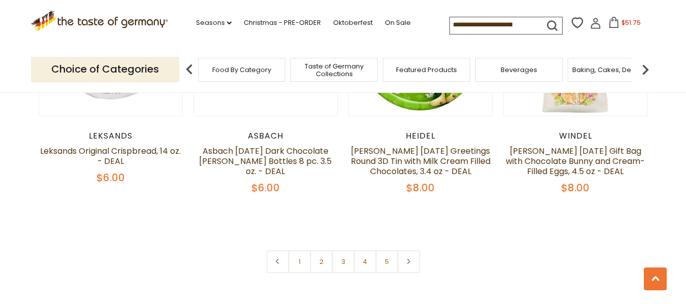
scroll to position [2324, 0]
click at [389, 249] on link "5" at bounding box center [386, 260] width 23 height 23
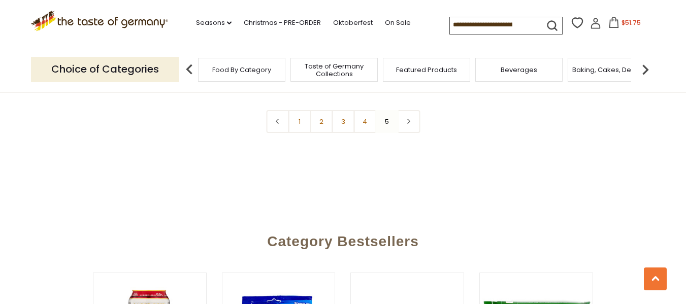
scroll to position [457, 0]
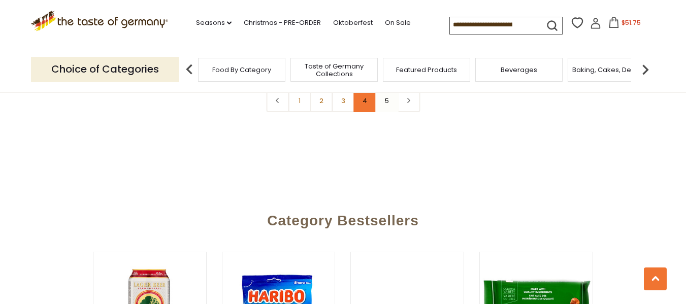
click at [363, 105] on link "4" at bounding box center [365, 100] width 23 height 23
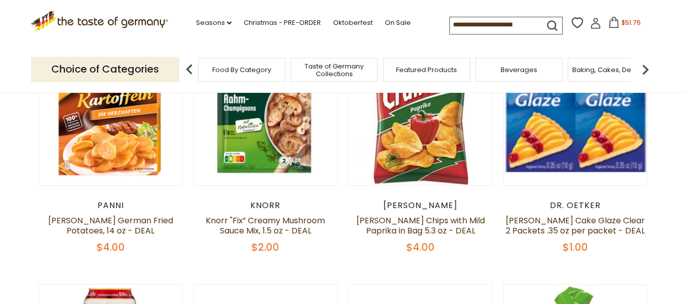
scroll to position [209, 0]
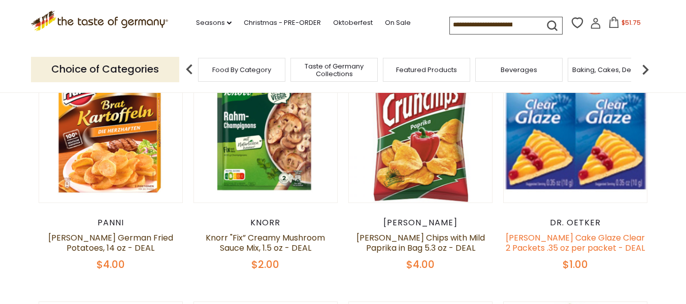
click at [589, 242] on link "[PERSON_NAME] Cake Glaze Clear 2 Packets .35 oz per packet - DEAL" at bounding box center [575, 243] width 139 height 22
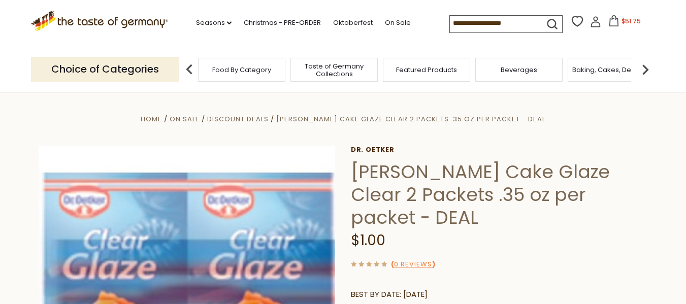
scroll to position [152, 0]
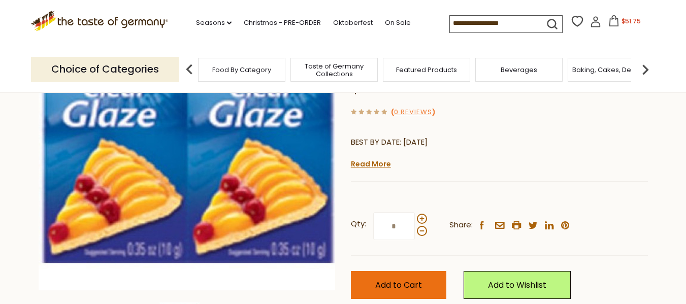
drag, startPoint x: 416, startPoint y: 260, endPoint x: 410, endPoint y: 254, distance: 7.9
click at [413, 279] on span "Add to Cart" at bounding box center [398, 285] width 47 height 12
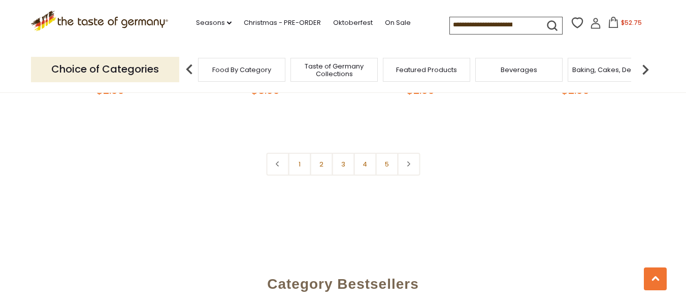
scroll to position [2387, 0]
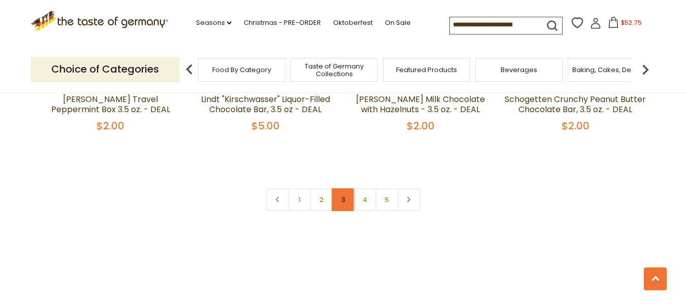
click at [340, 188] on link "3" at bounding box center [343, 199] width 23 height 23
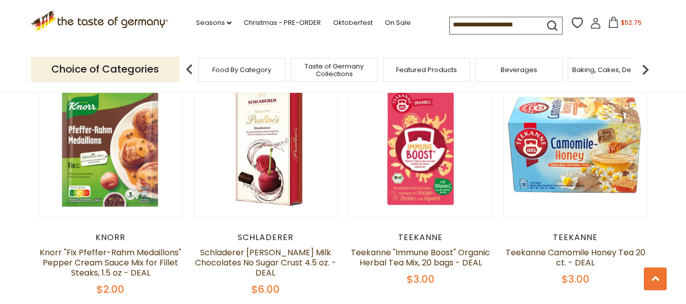
scroll to position [1479, 0]
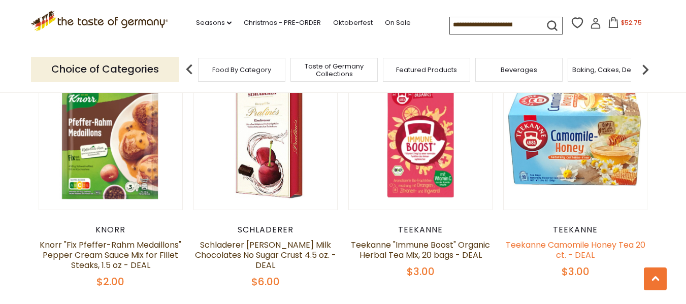
click at [574, 239] on link "Teekanne Camomile Honey Tea 20 ct. - DEAL" at bounding box center [576, 250] width 140 height 22
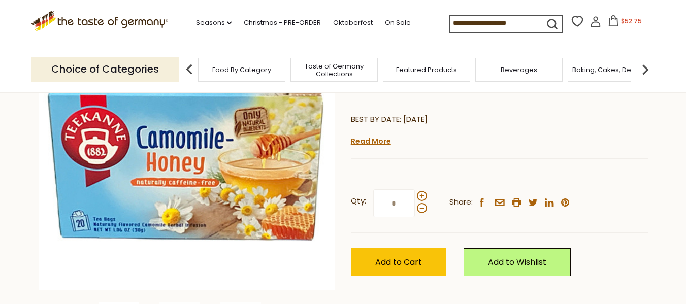
scroll to position [152, 0]
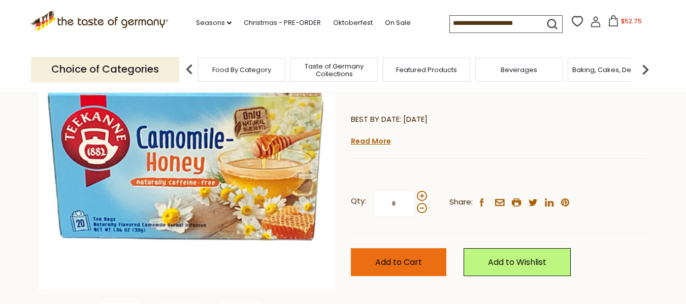
click at [408, 257] on span "Add to Cart" at bounding box center [398, 263] width 47 height 12
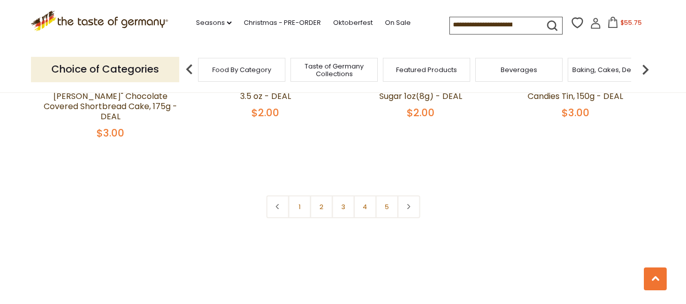
scroll to position [2393, 0]
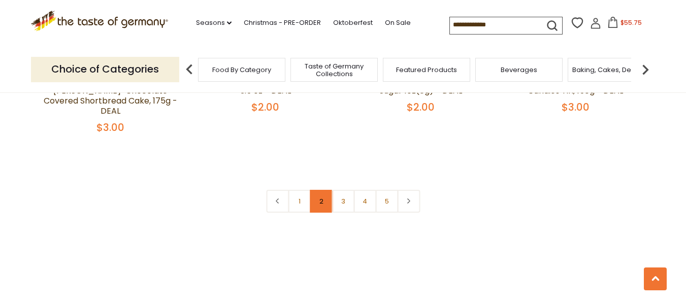
click at [316, 190] on link "2" at bounding box center [321, 201] width 23 height 23
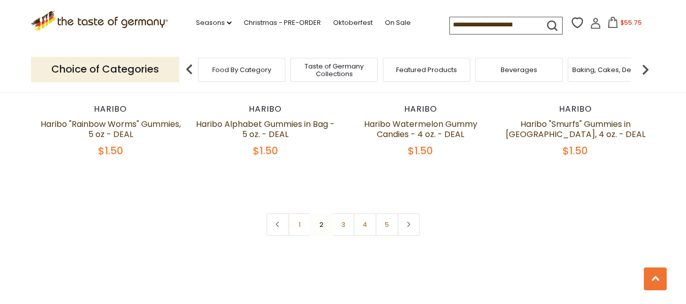
scroll to position [2343, 0]
click at [304, 213] on link "1" at bounding box center [299, 224] width 23 height 23
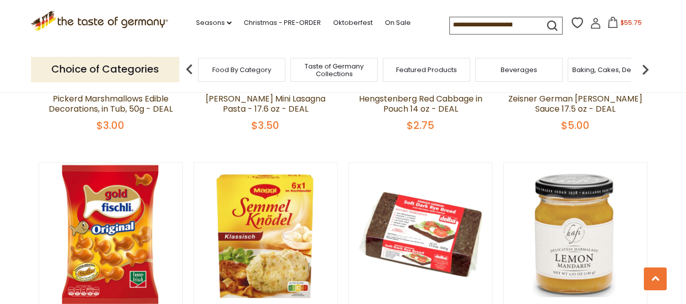
scroll to position [412, 0]
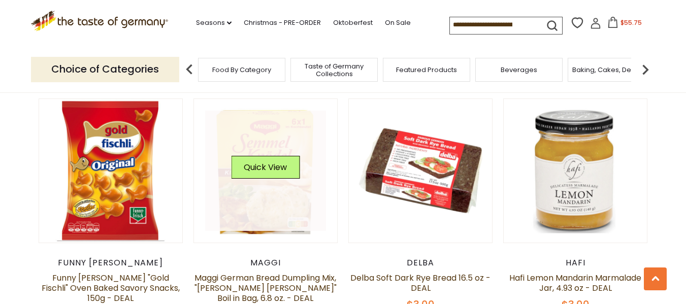
click at [302, 215] on link at bounding box center [265, 171] width 121 height 121
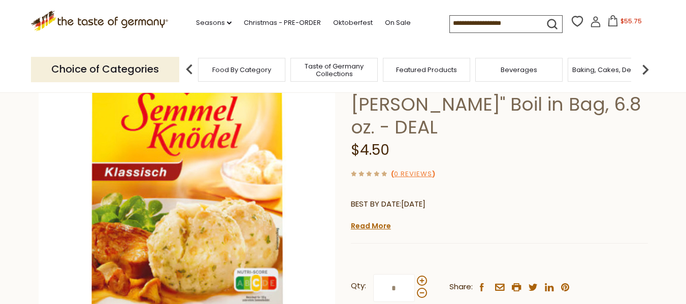
scroll to position [152, 0]
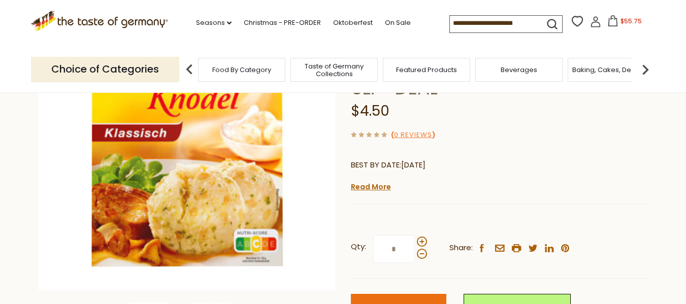
click at [412, 302] on span "Add to Cart" at bounding box center [398, 308] width 47 height 12
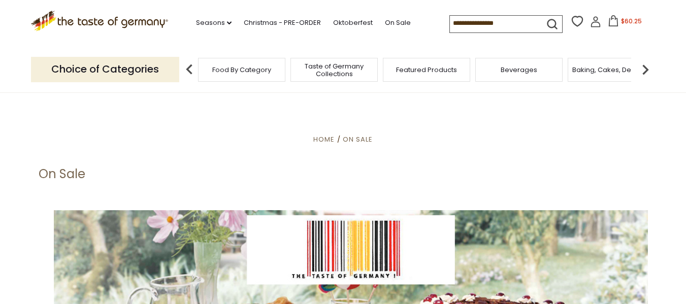
scroll to position [203, 0]
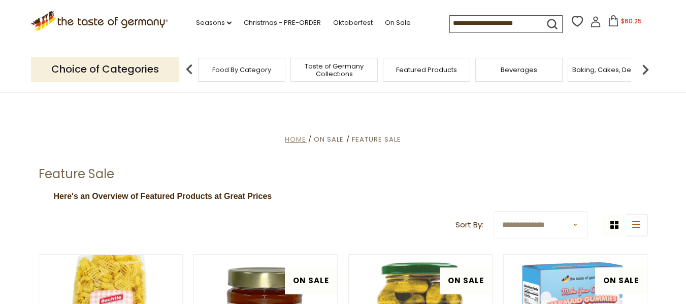
click at [301, 140] on span "Home" at bounding box center [295, 140] width 21 height 10
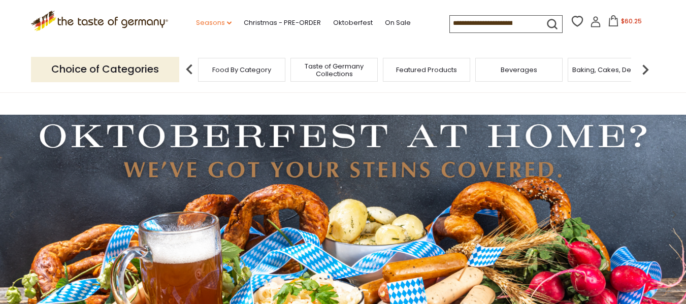
click at [227, 22] on icon at bounding box center [229, 22] width 5 height 3
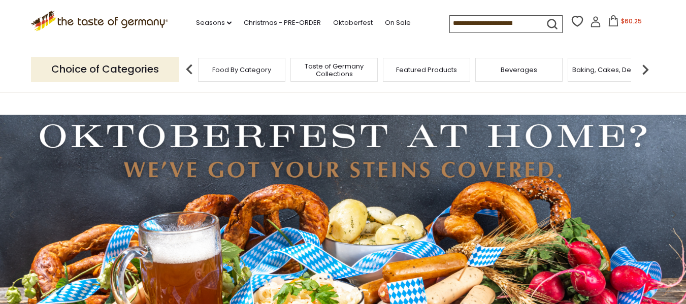
click at [627, 22] on span "$60.25" at bounding box center [631, 21] width 21 height 9
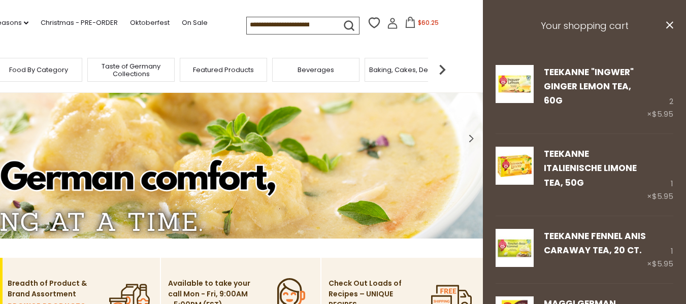
scroll to position [51, 0]
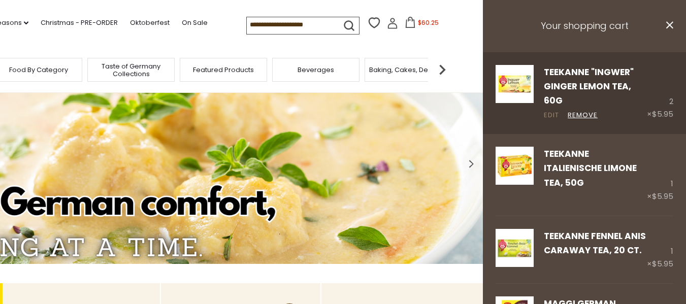
click at [552, 114] on link "Edit" at bounding box center [551, 115] width 15 height 11
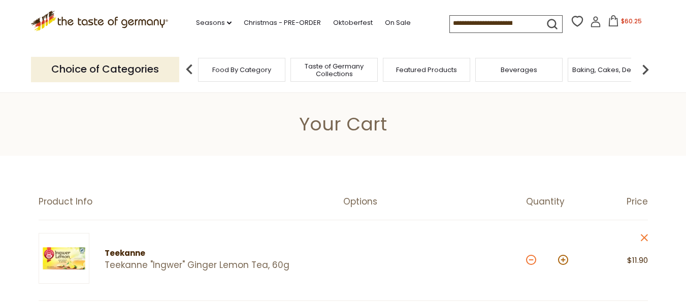
click at [528, 259] on button at bounding box center [531, 260] width 10 height 10
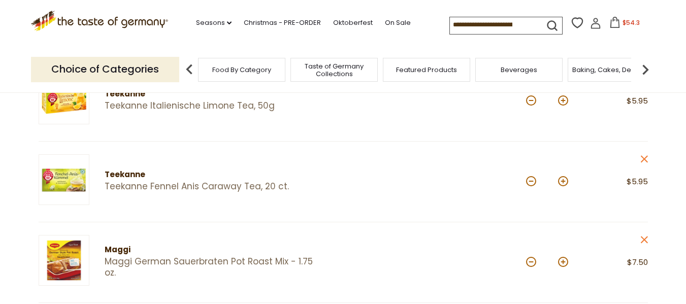
scroll to position [305, 0]
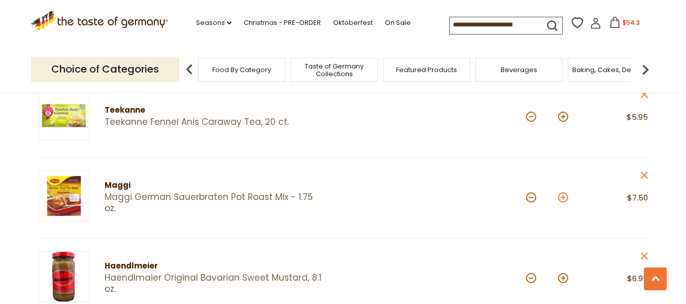
click at [561, 197] on button at bounding box center [563, 198] width 10 height 10
type input "*"
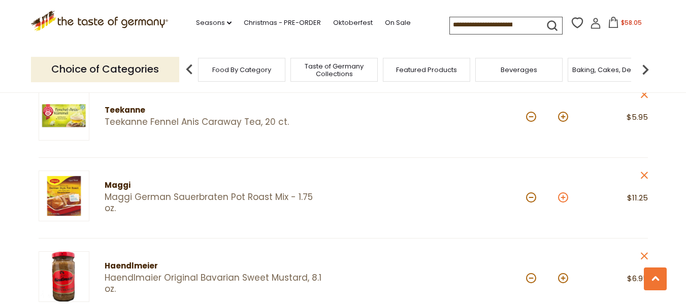
click at [564, 199] on button at bounding box center [563, 198] width 10 height 10
type input "*"
click at [72, 187] on img at bounding box center [64, 196] width 51 height 51
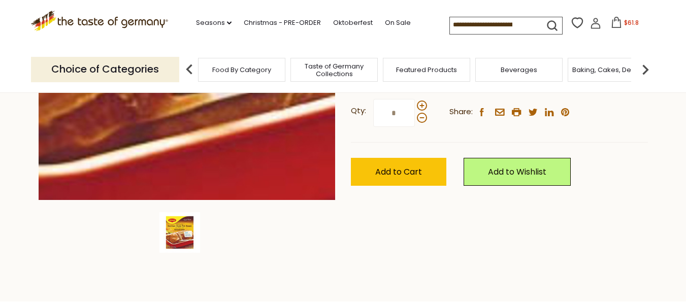
scroll to position [254, 0]
